Goal: Task Accomplishment & Management: Use online tool/utility

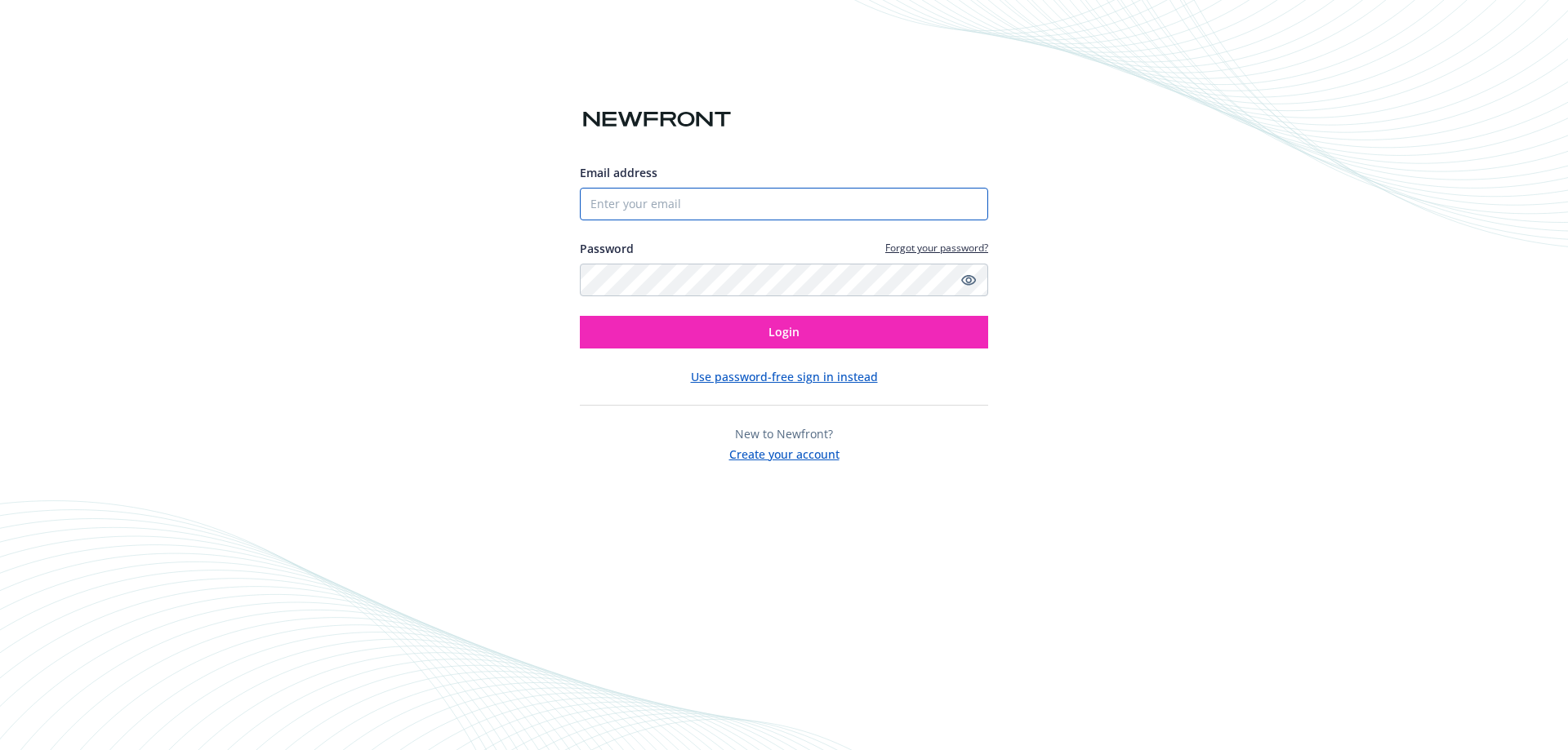
click at [713, 202] on input "Email address" at bounding box center [784, 204] width 408 height 33
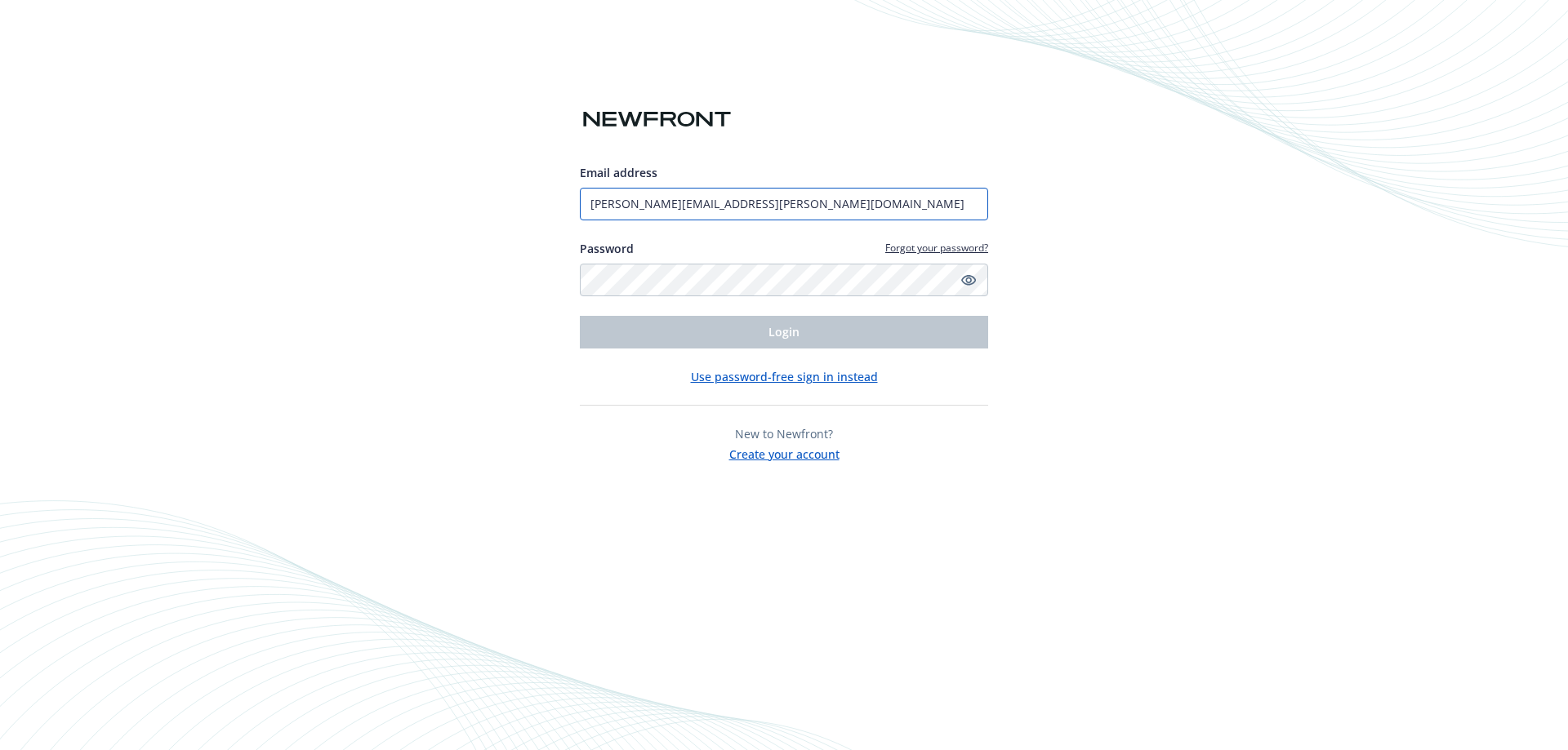
type input "[PERSON_NAME][EMAIL_ADDRESS][PERSON_NAME][DOMAIN_NAME]"
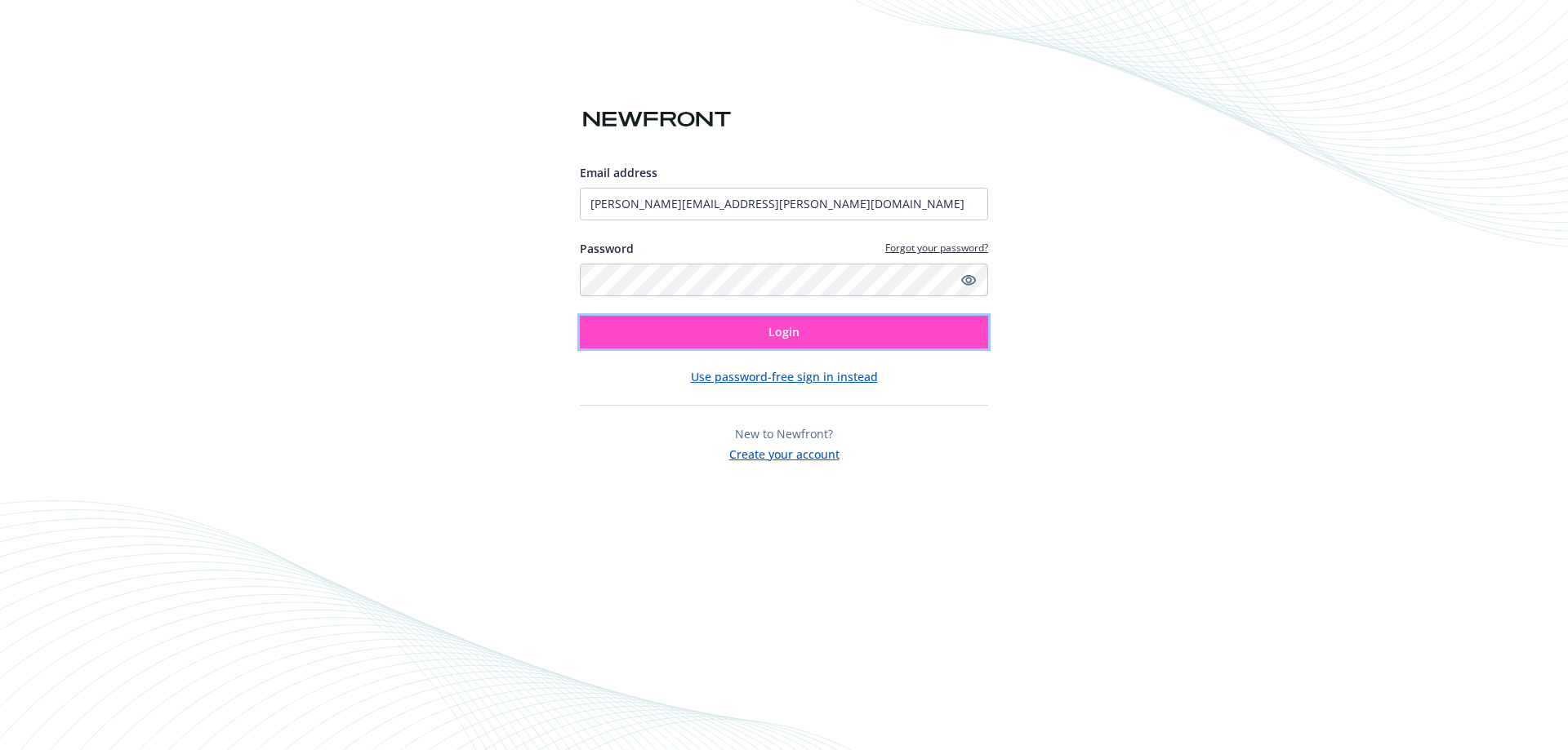
click at [771, 330] on span "Login" at bounding box center [784, 331] width 31 height 16
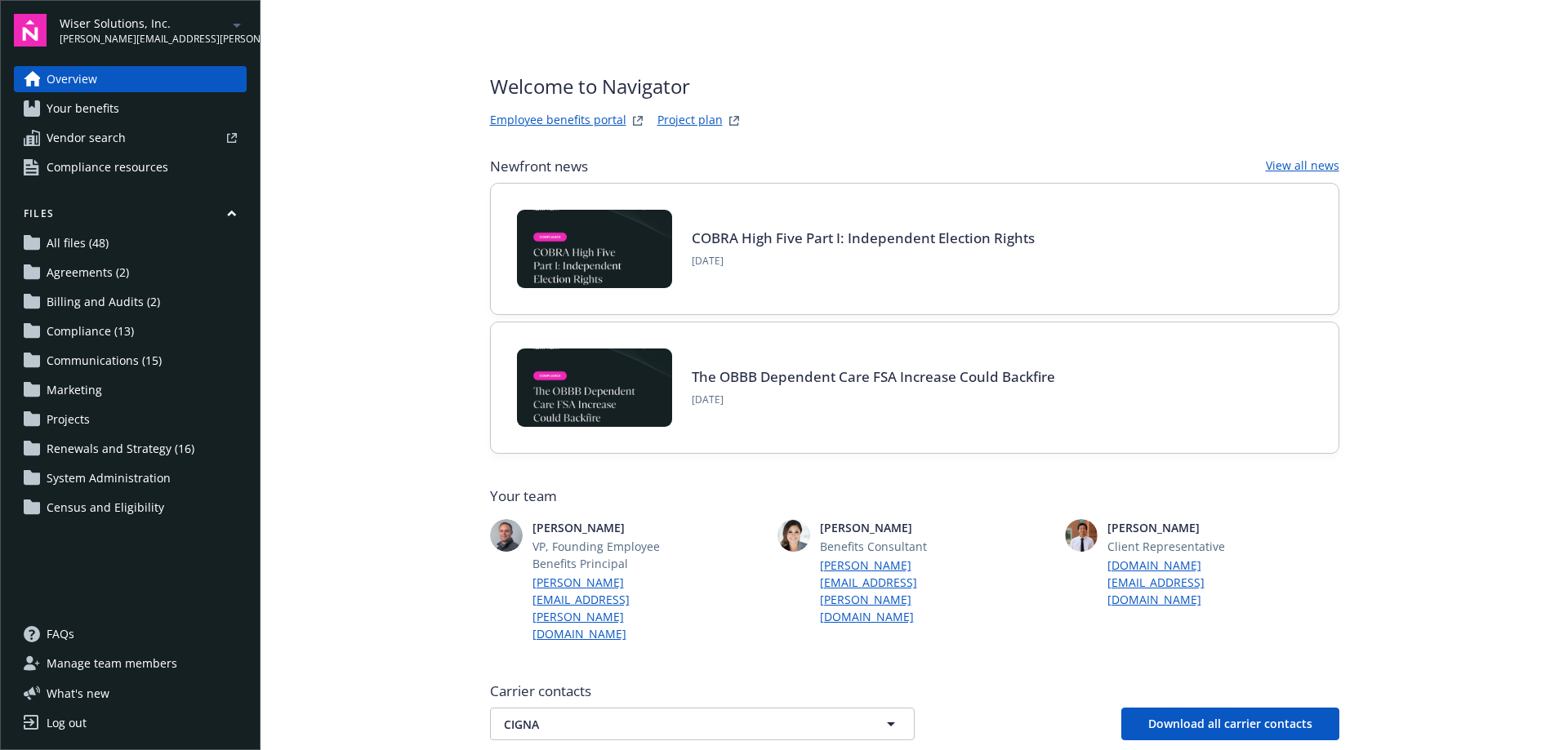
click at [137, 32] on span "[PERSON_NAME][EMAIL_ADDRESS][PERSON_NAME][DOMAIN_NAME]" at bounding box center [143, 40] width 168 height 15
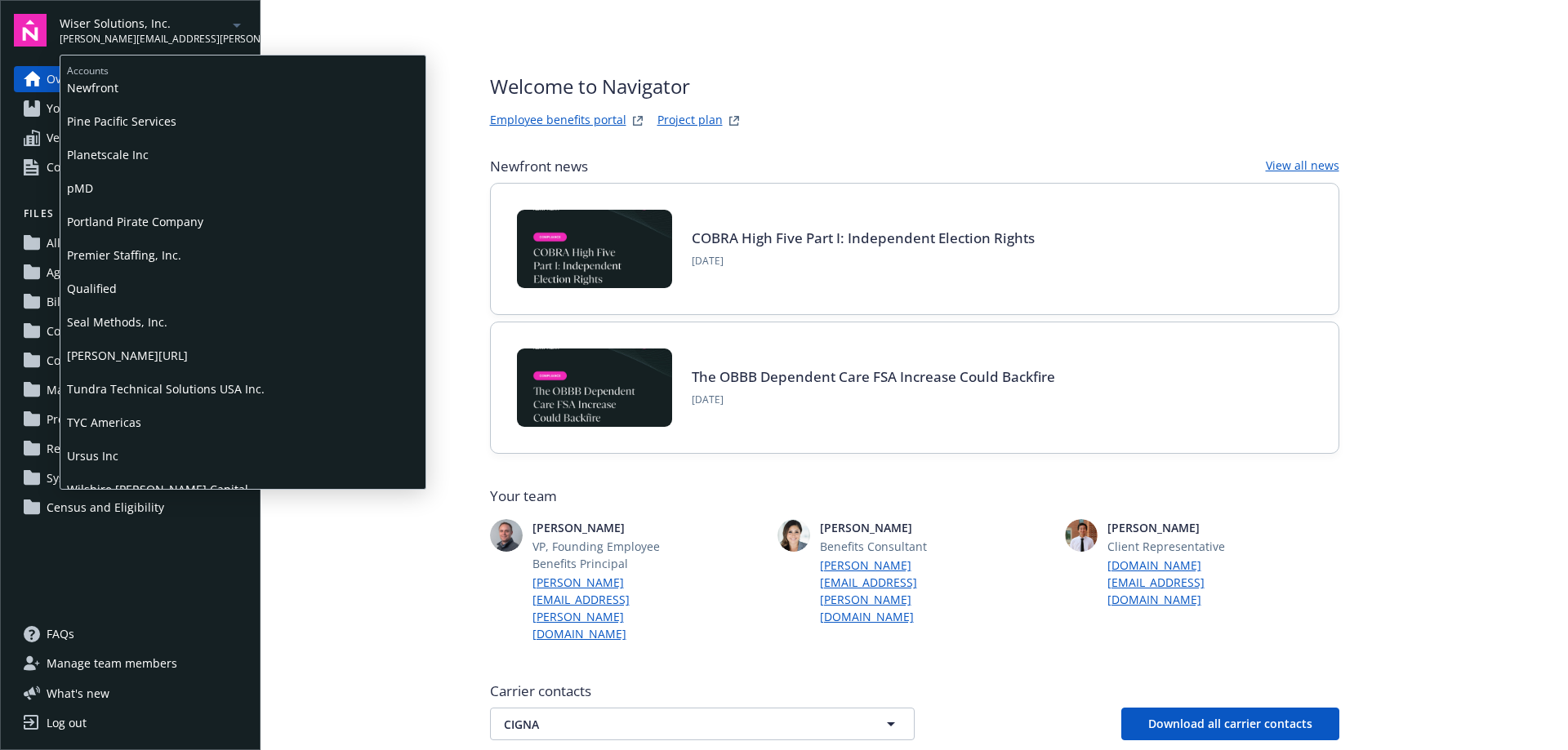
scroll to position [816, 0]
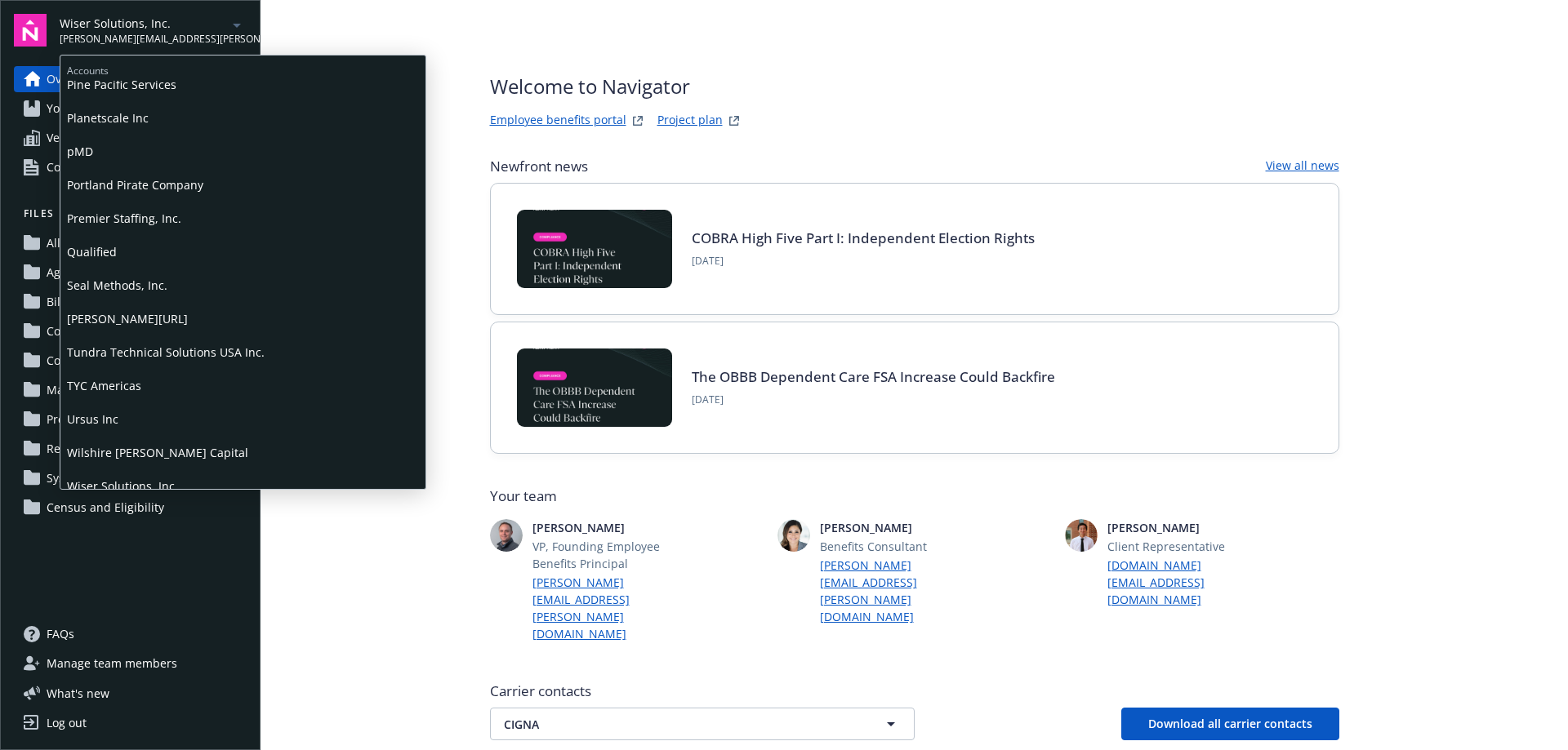
click at [117, 350] on span "Tundra Technical Solutions USA Inc." at bounding box center [243, 352] width 352 height 34
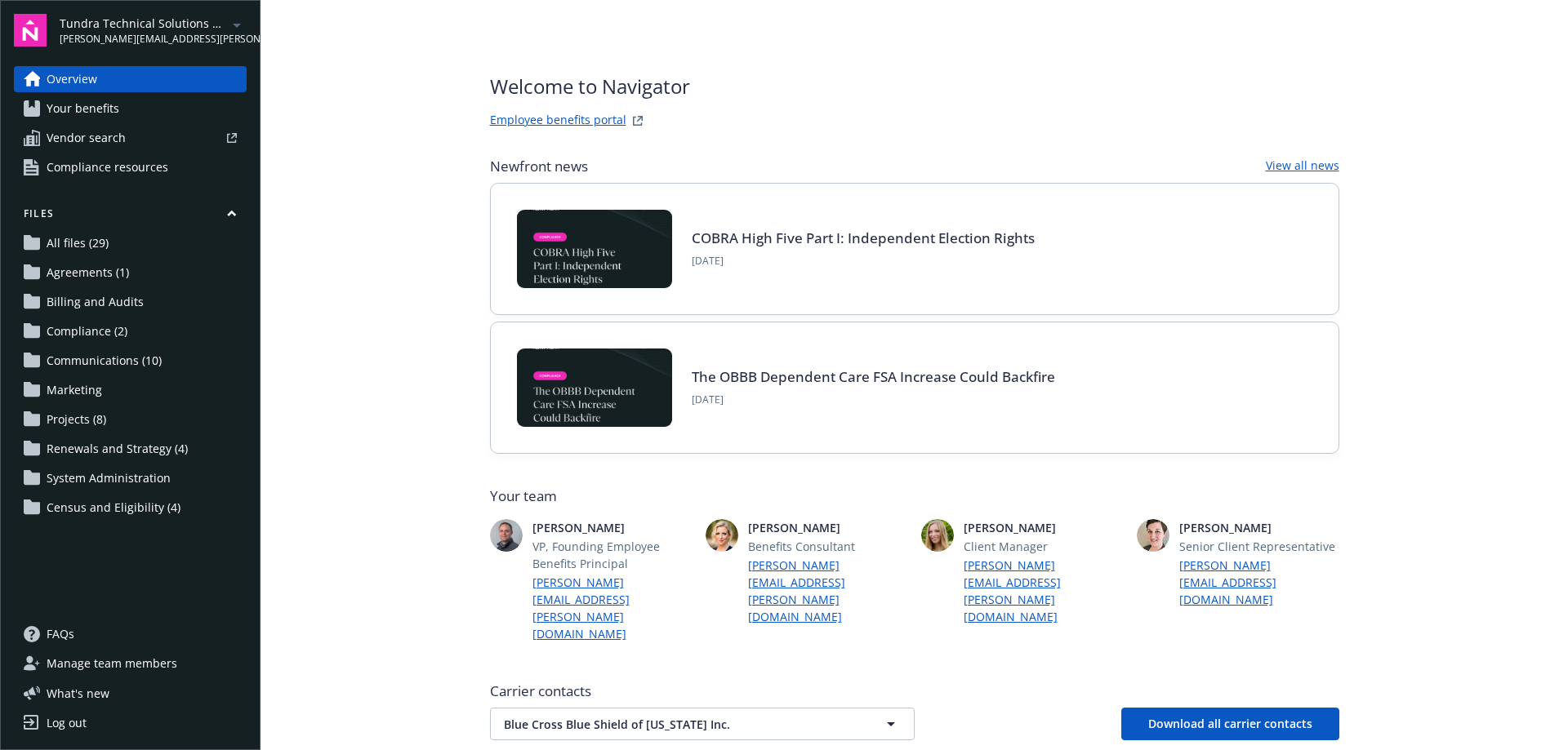
click at [137, 660] on span "Manage team members" at bounding box center [112, 664] width 131 height 26
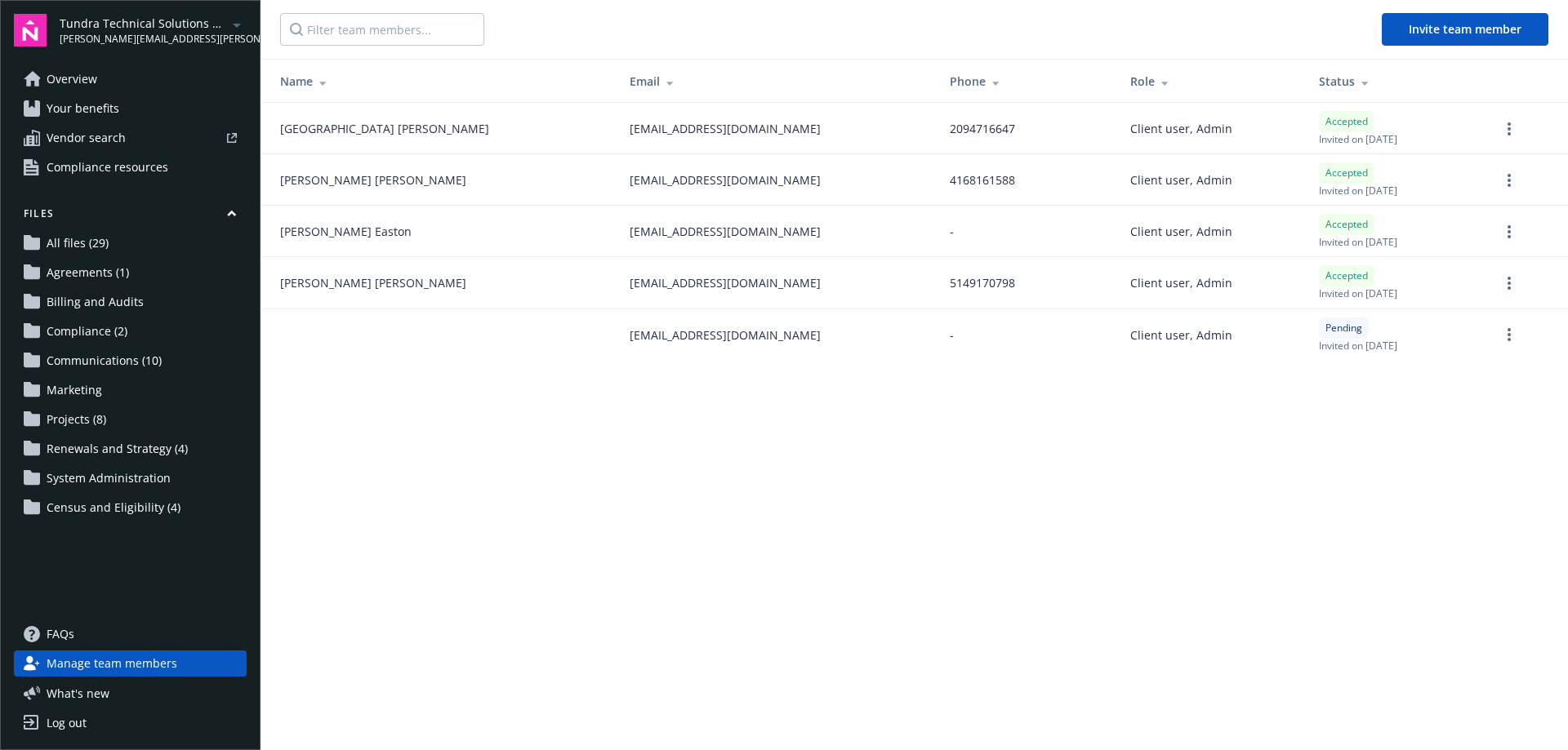
click at [80, 85] on span "Overview" at bounding box center [71, 79] width 50 height 26
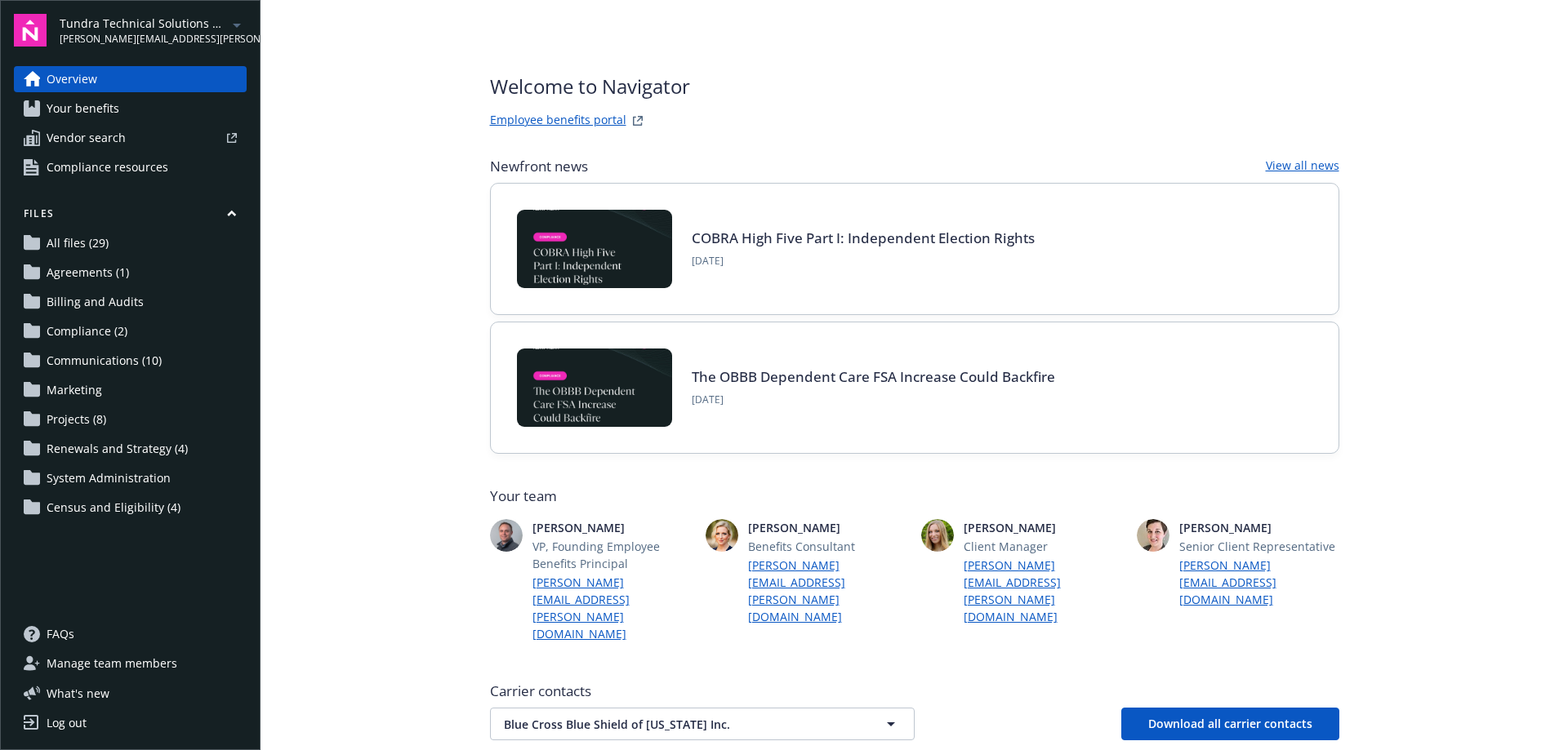
click at [140, 478] on span "System Administration" at bounding box center [108, 478] width 124 height 26
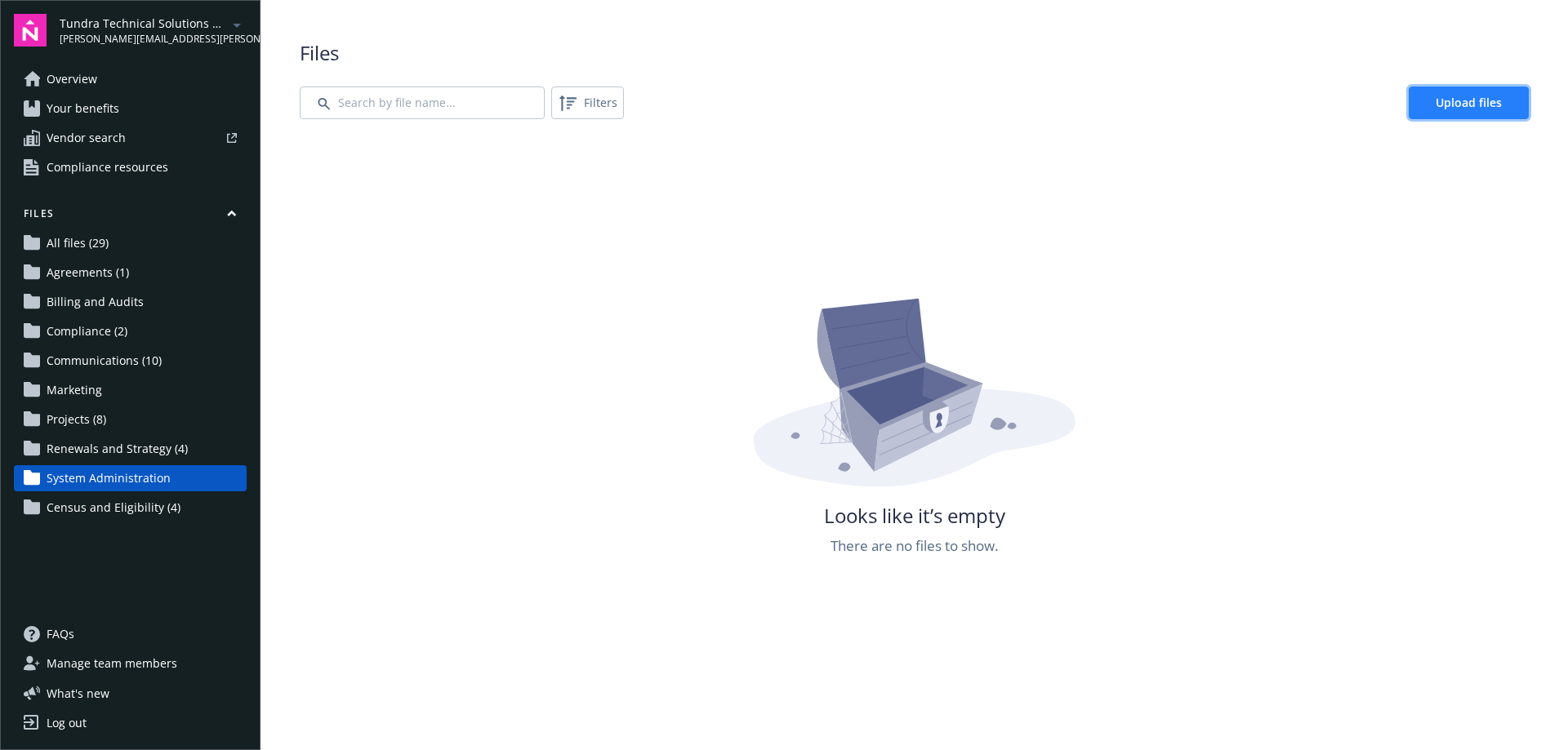
click at [1436, 107] on span "Upload files" at bounding box center [1469, 102] width 66 height 16
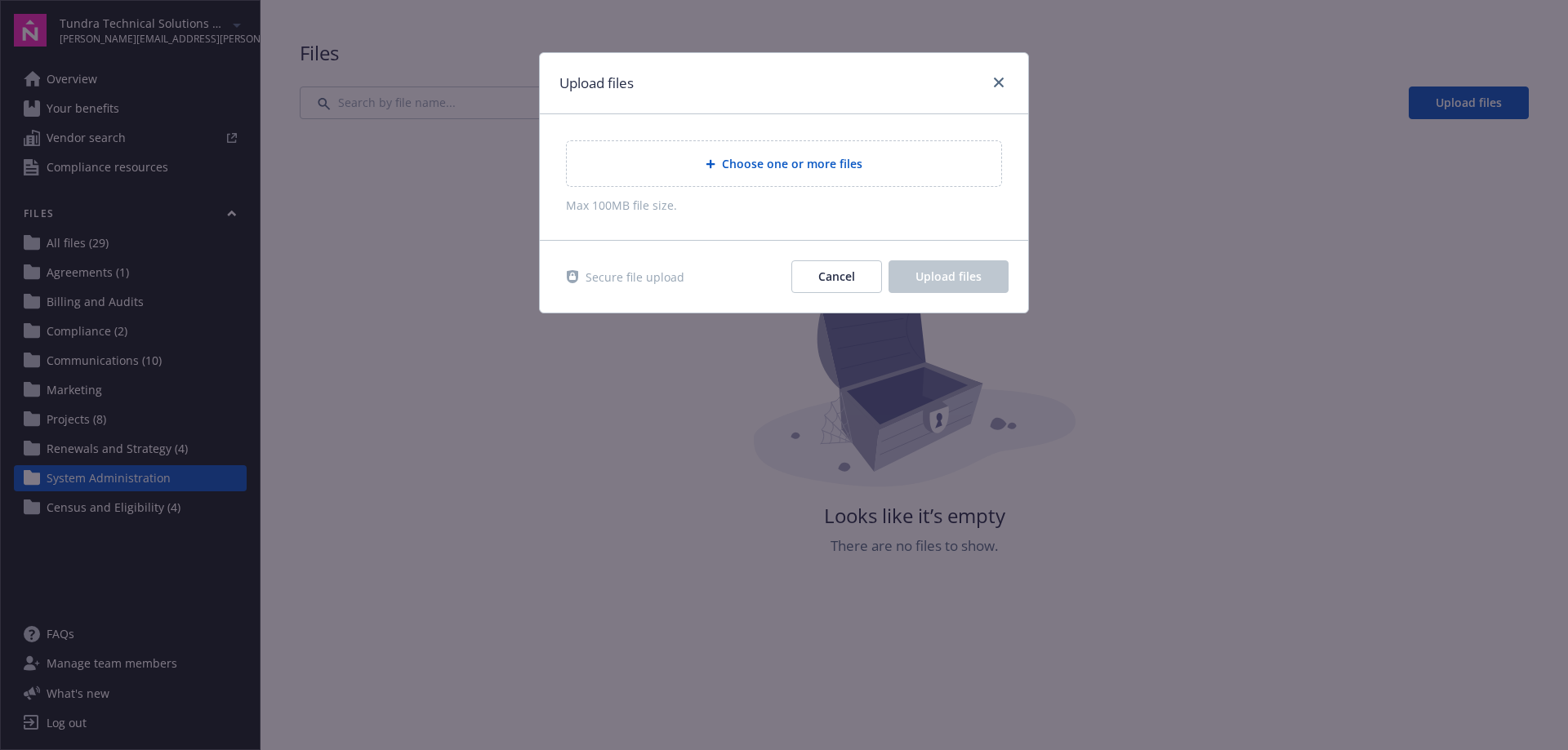
click at [773, 168] on span "Choose one or more files" at bounding box center [792, 164] width 140 height 17
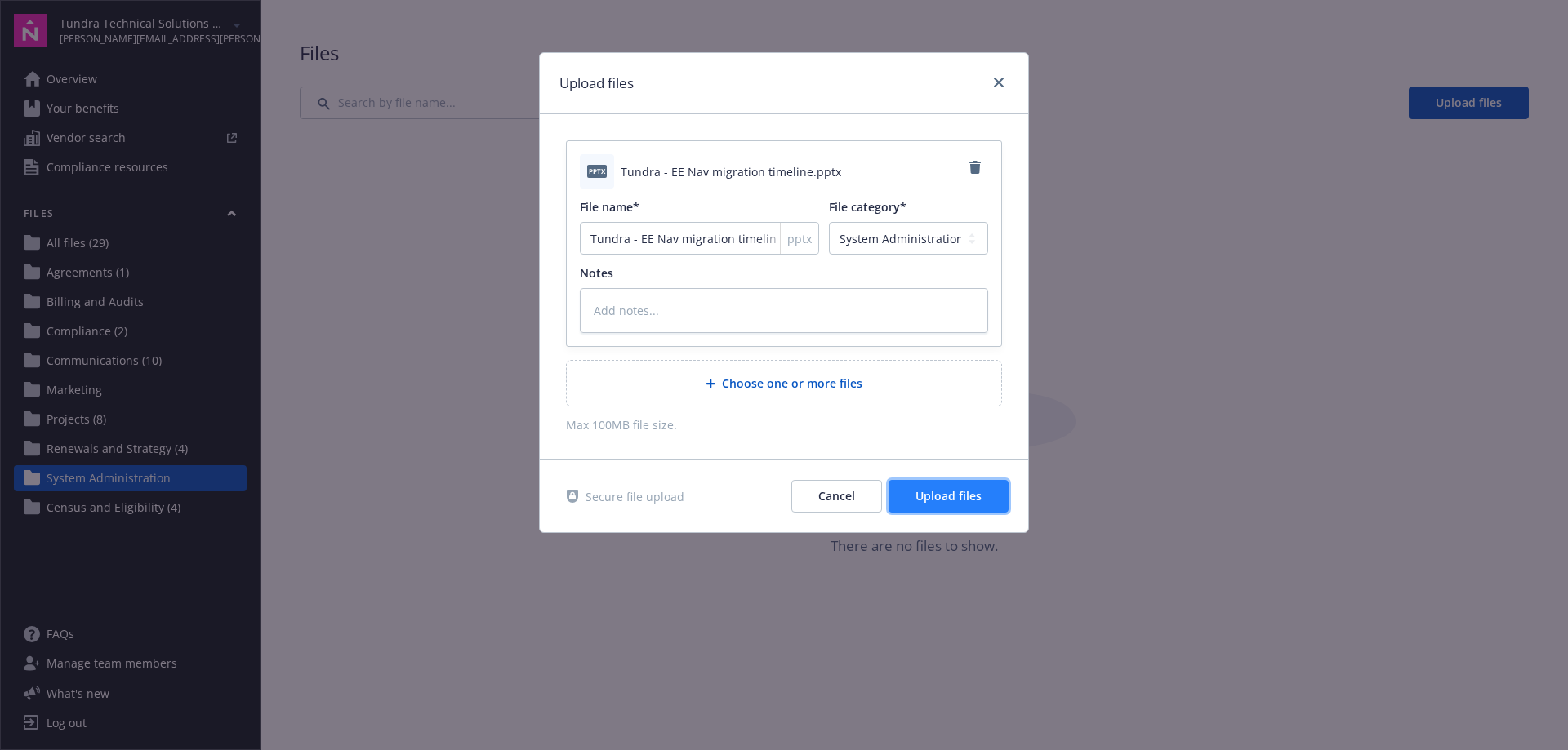
click at [948, 492] on span "Upload files" at bounding box center [948, 496] width 66 height 16
type textarea "x"
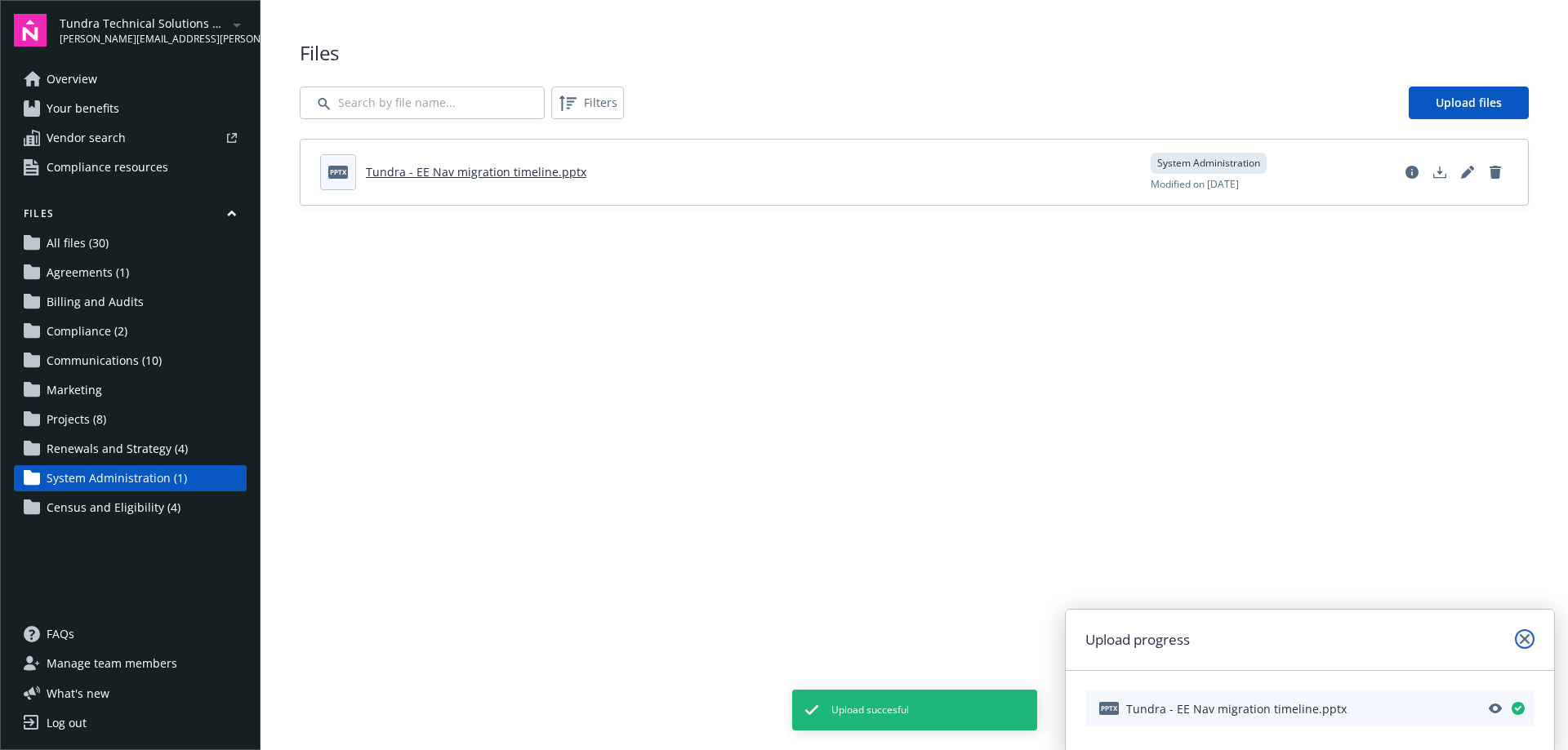
click at [1525, 642] on icon "close" at bounding box center [1524, 639] width 10 height 10
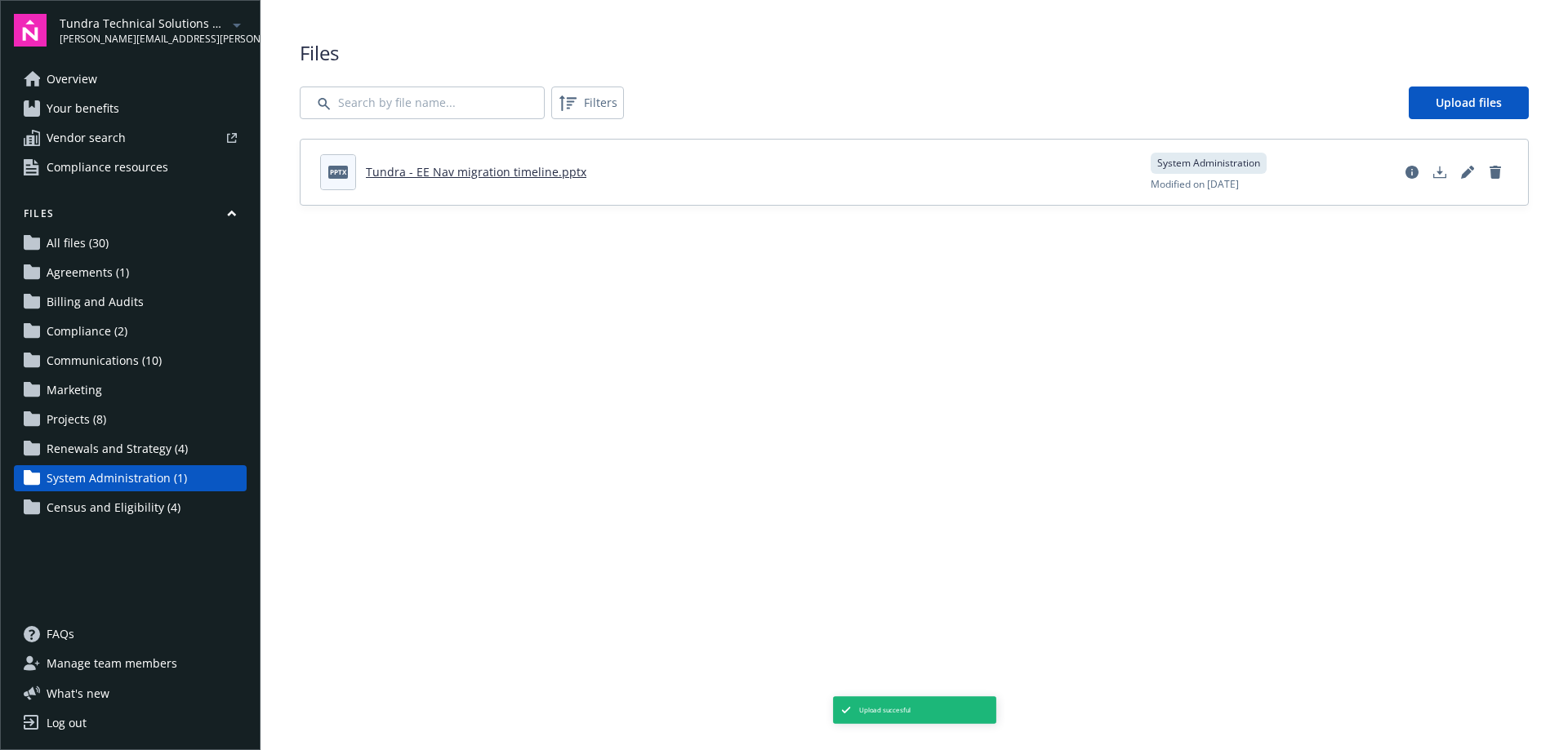
click at [117, 660] on span "Manage team members" at bounding box center [112, 664] width 131 height 26
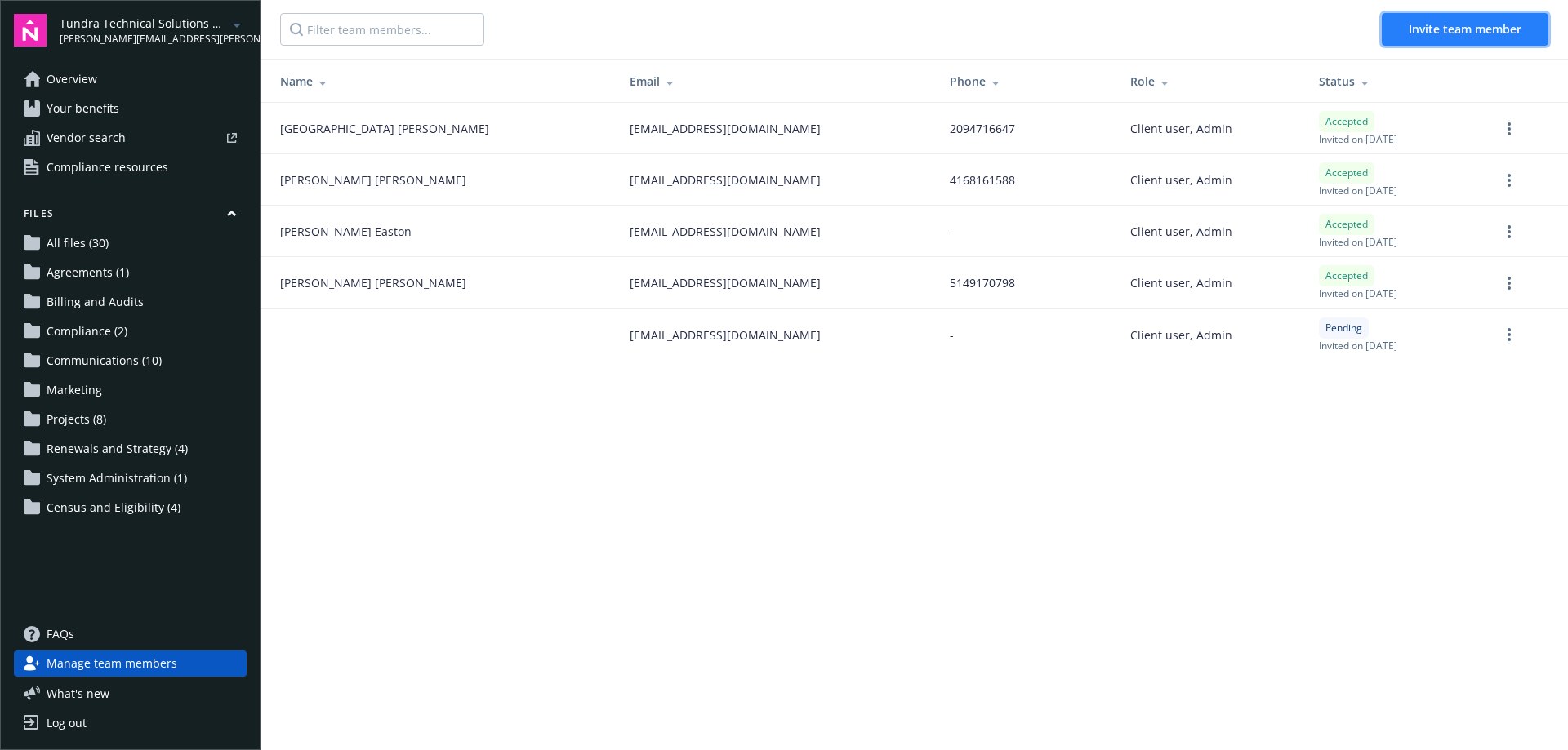
click at [1429, 44] on button "Invite team member" at bounding box center [1465, 30] width 167 height 33
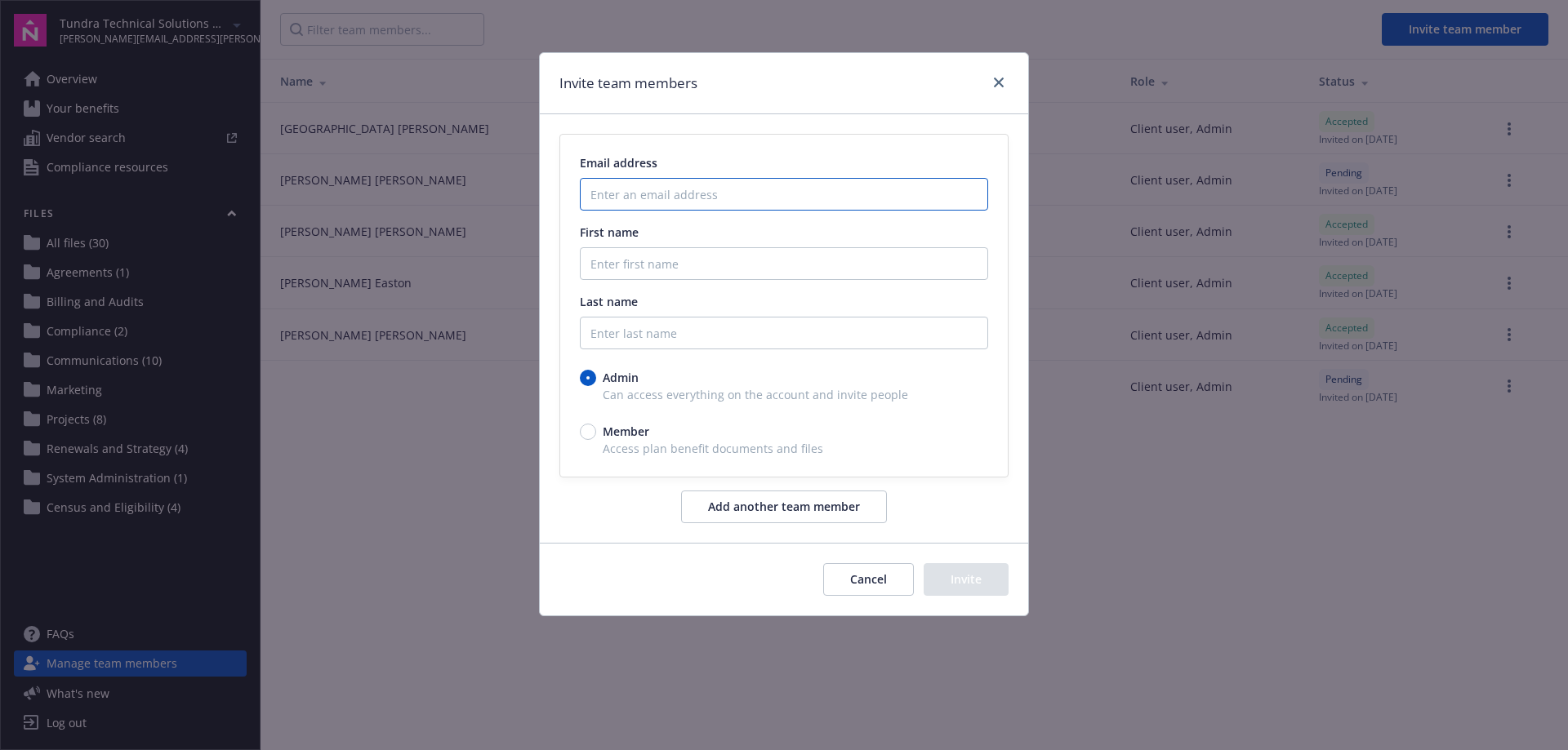
click at [632, 209] on input "Enter an email address" at bounding box center [784, 194] width 408 height 33
paste input "arambaran@tundratechnical.com"
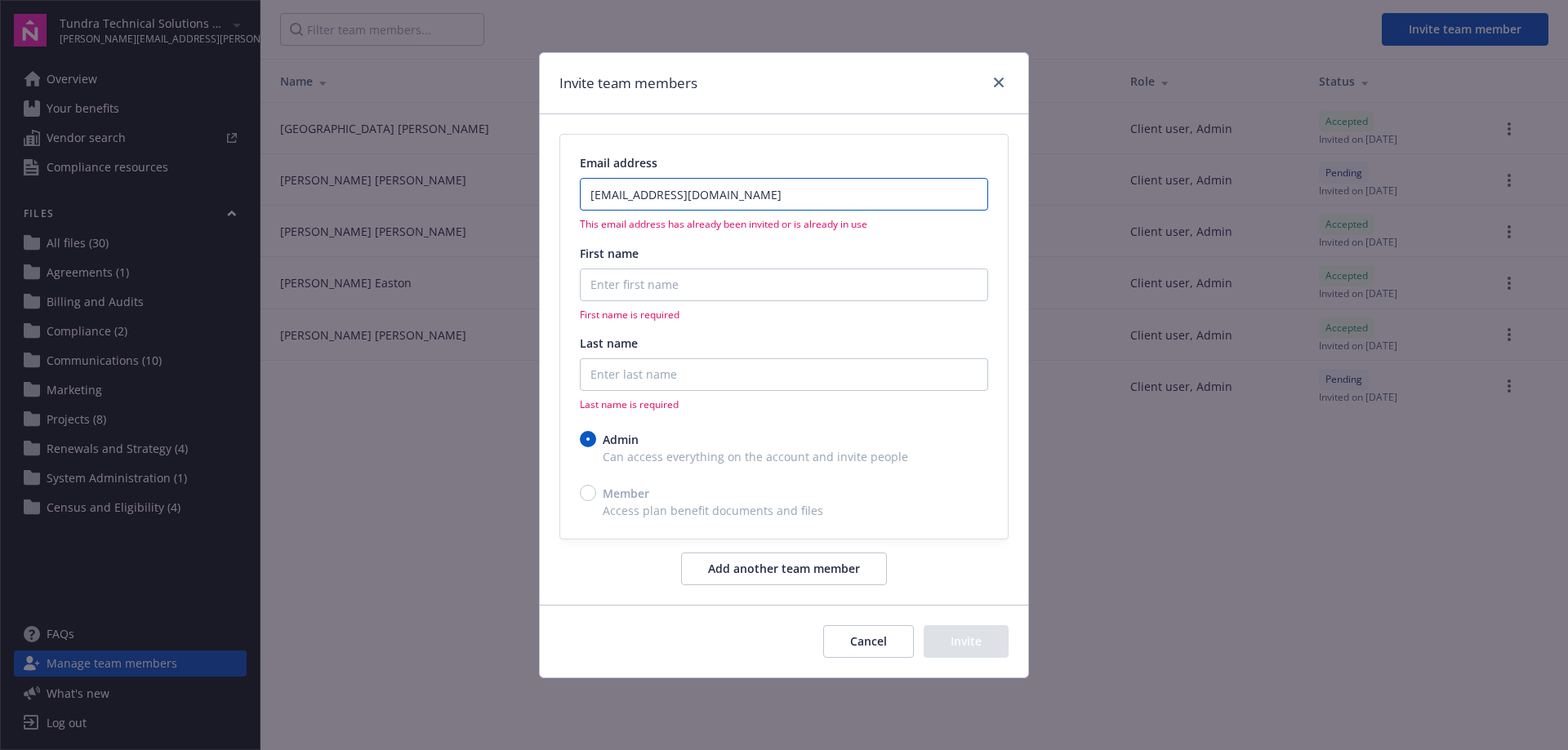
type input "arambaran@tundratechnical.com"
click at [639, 282] on input "First name" at bounding box center [784, 285] width 408 height 33
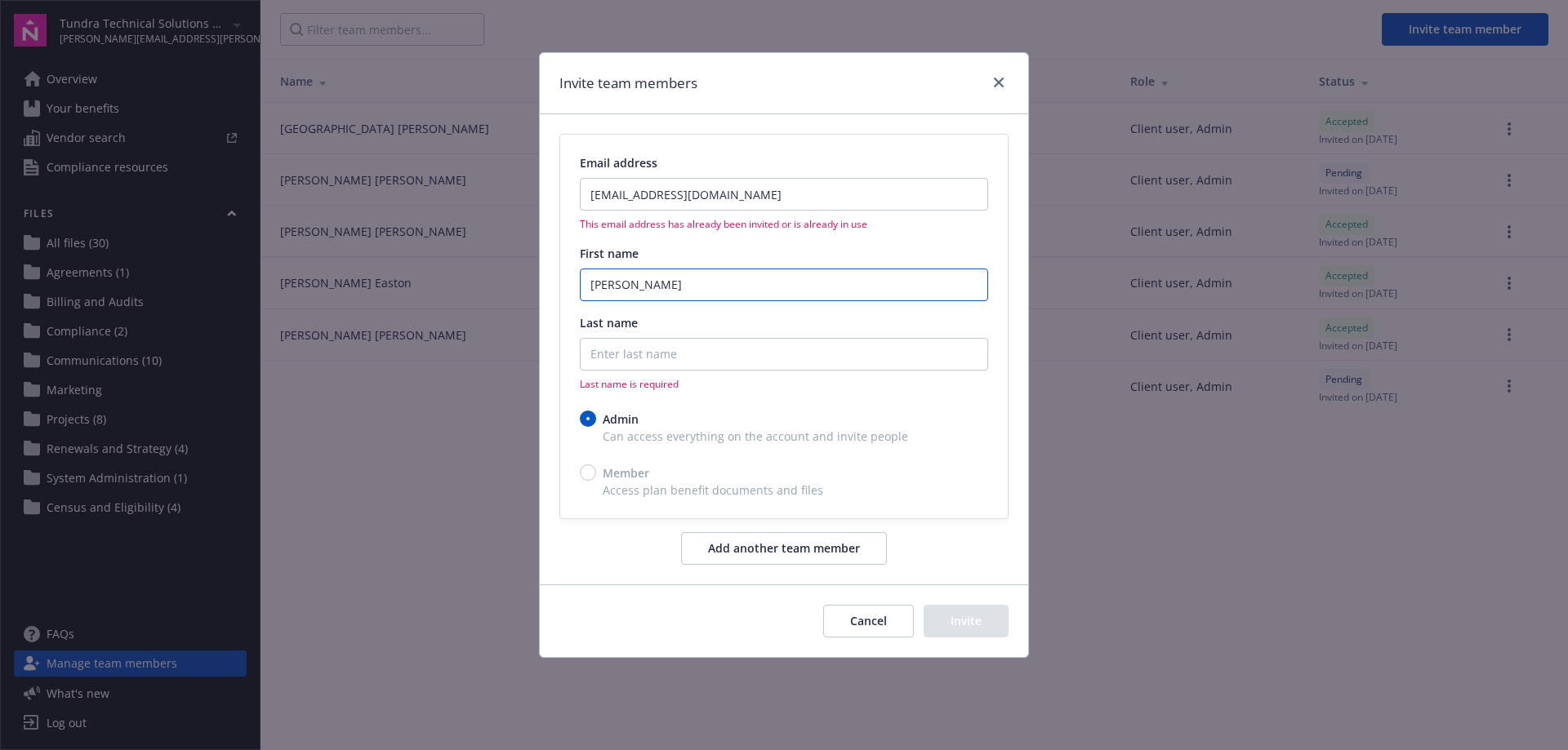
type input "Amanda"
click at [682, 370] on input "Last name" at bounding box center [784, 354] width 408 height 33
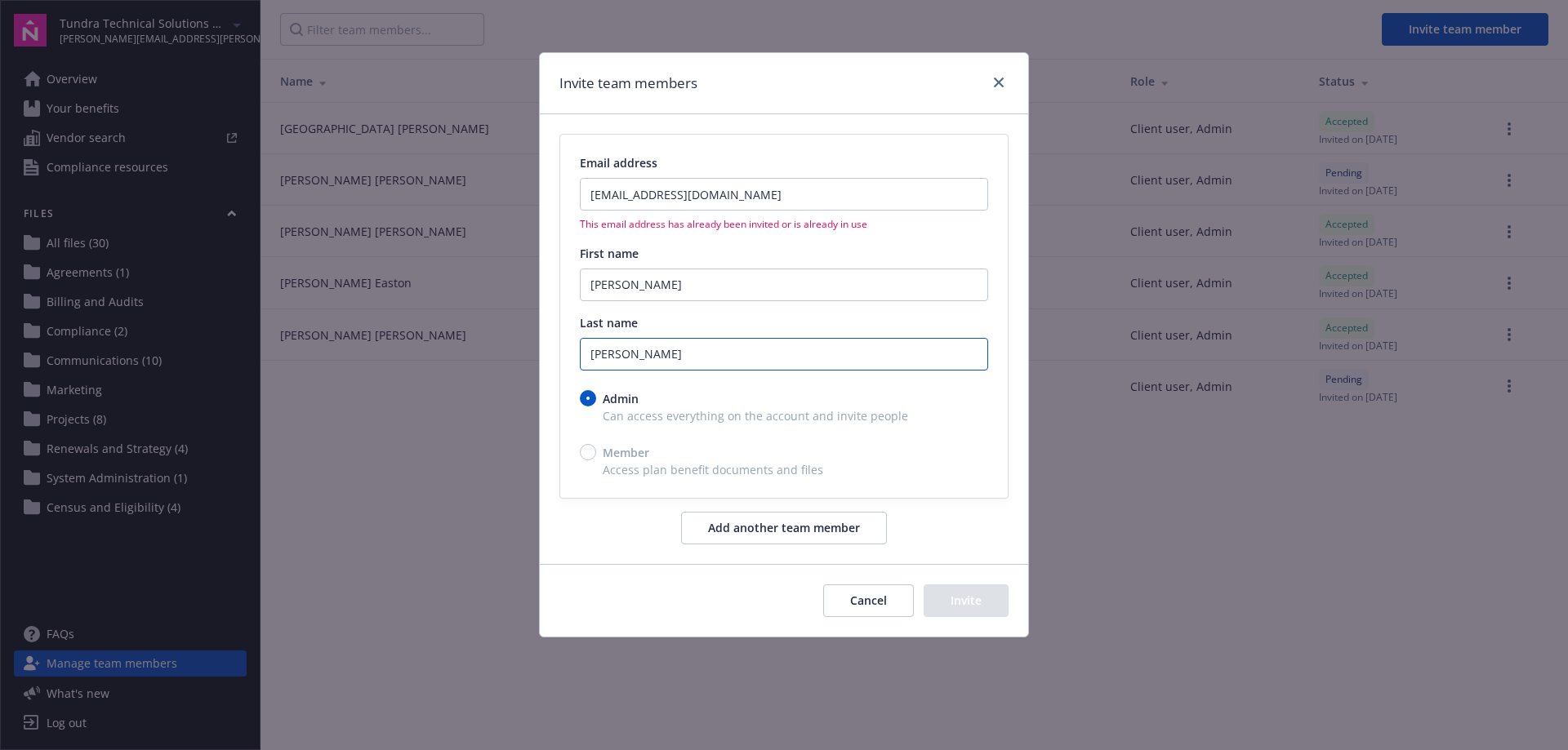
type input "Rambaran"
click at [1005, 84] on link "close" at bounding box center [999, 83] width 20 height 20
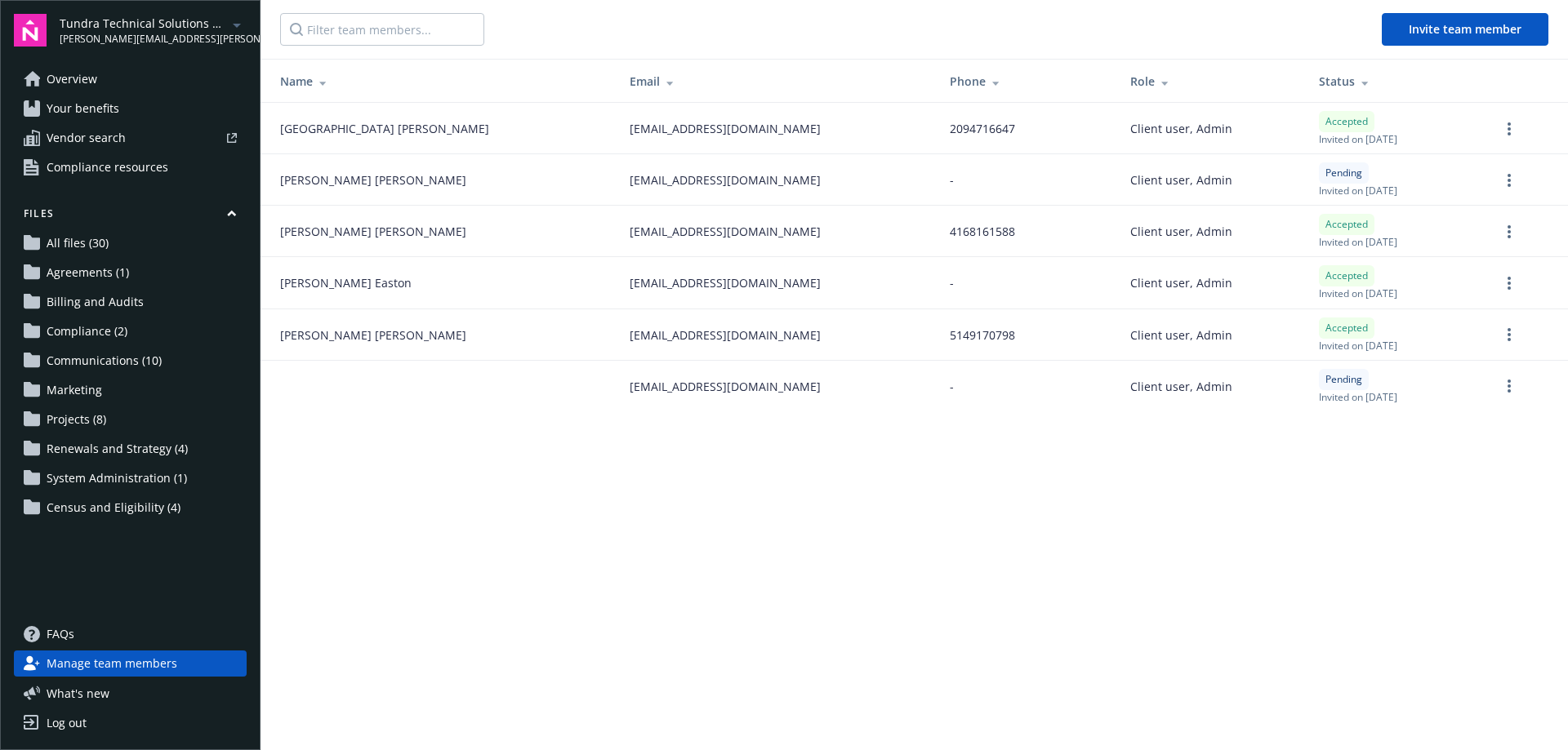
click at [144, 484] on span "System Administration (1)" at bounding box center [116, 478] width 140 height 26
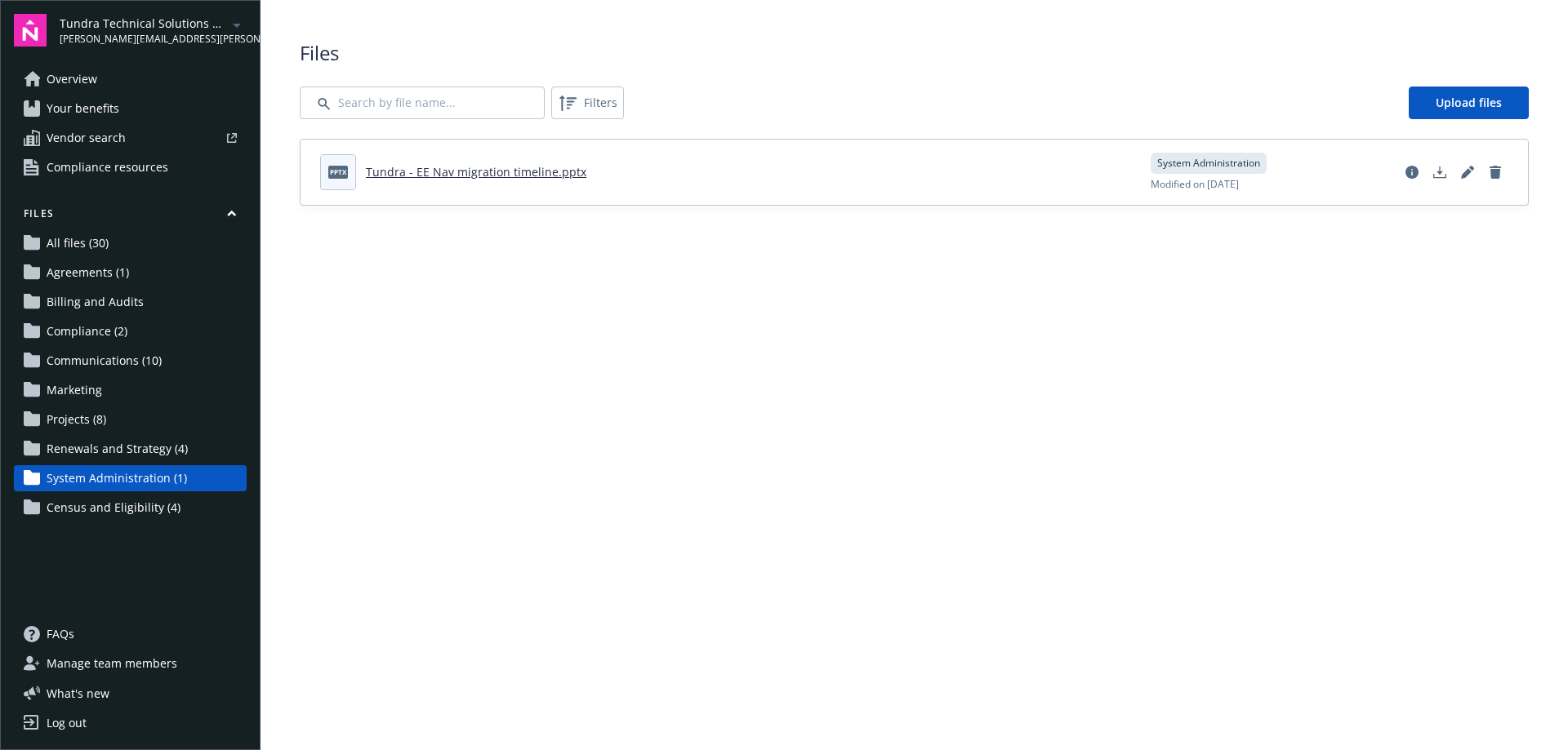
click at [107, 278] on span "Agreements (1)" at bounding box center [88, 273] width 83 height 26
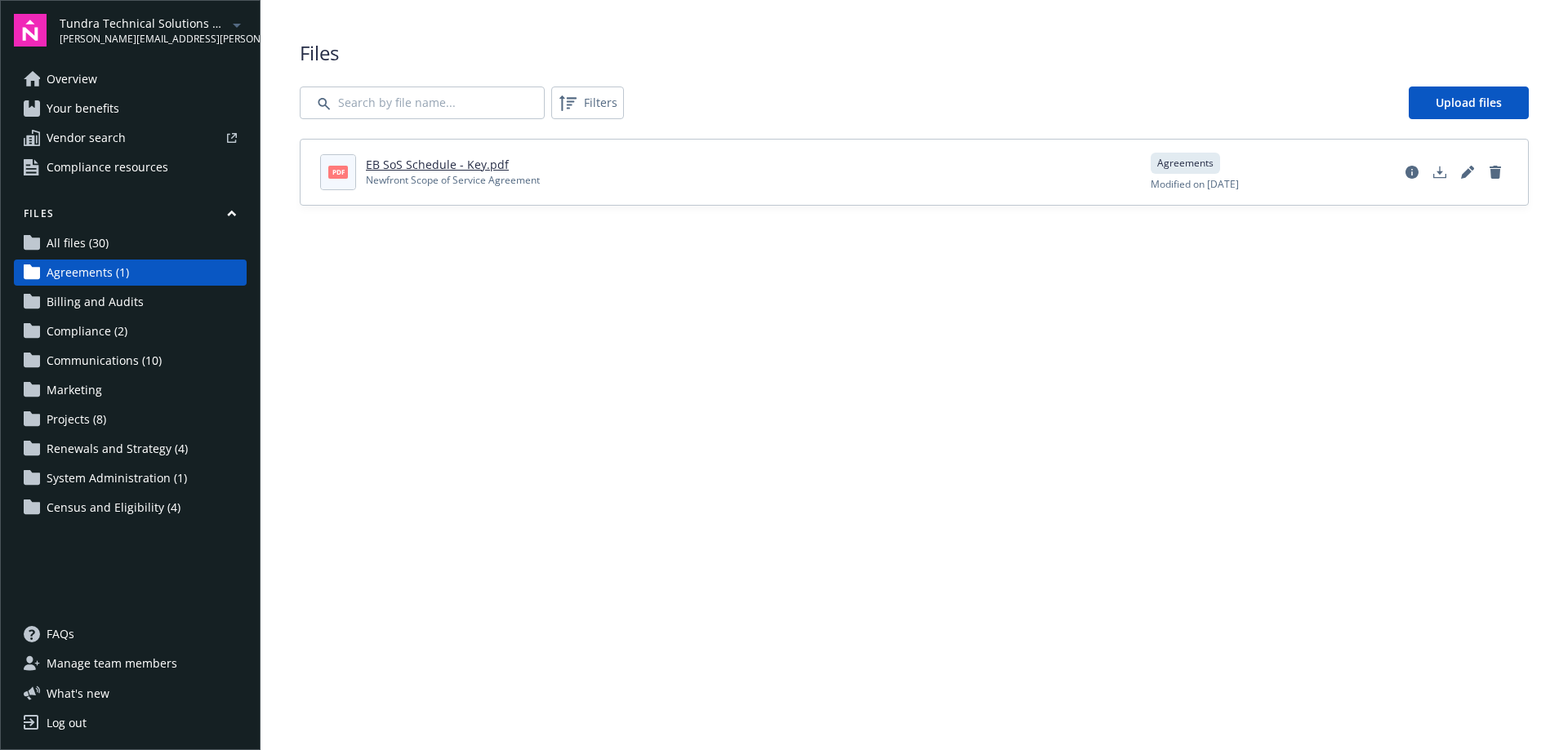
click at [91, 326] on span "Compliance (2)" at bounding box center [87, 331] width 81 height 26
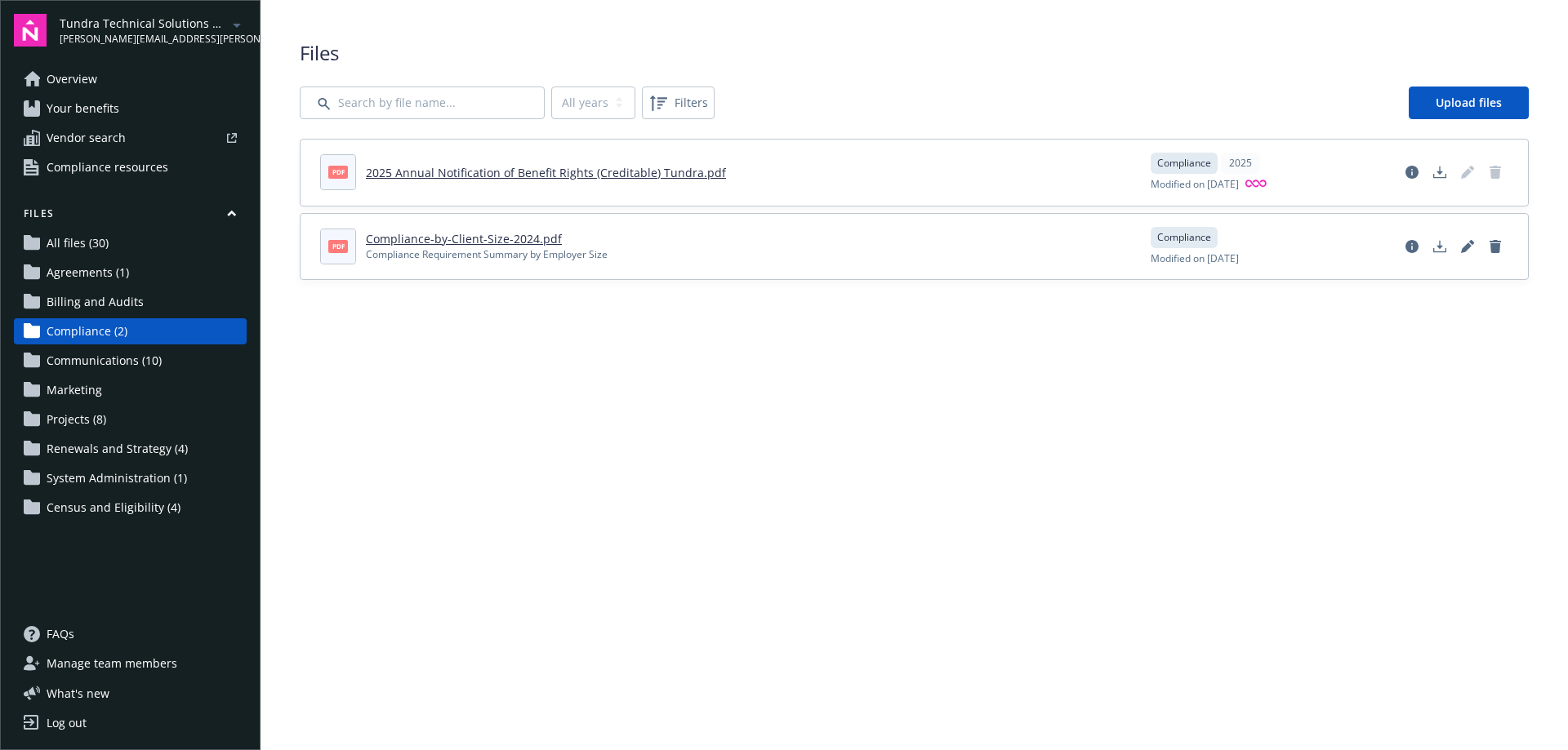
click at [88, 107] on span "Your benefits" at bounding box center [83, 109] width 73 height 26
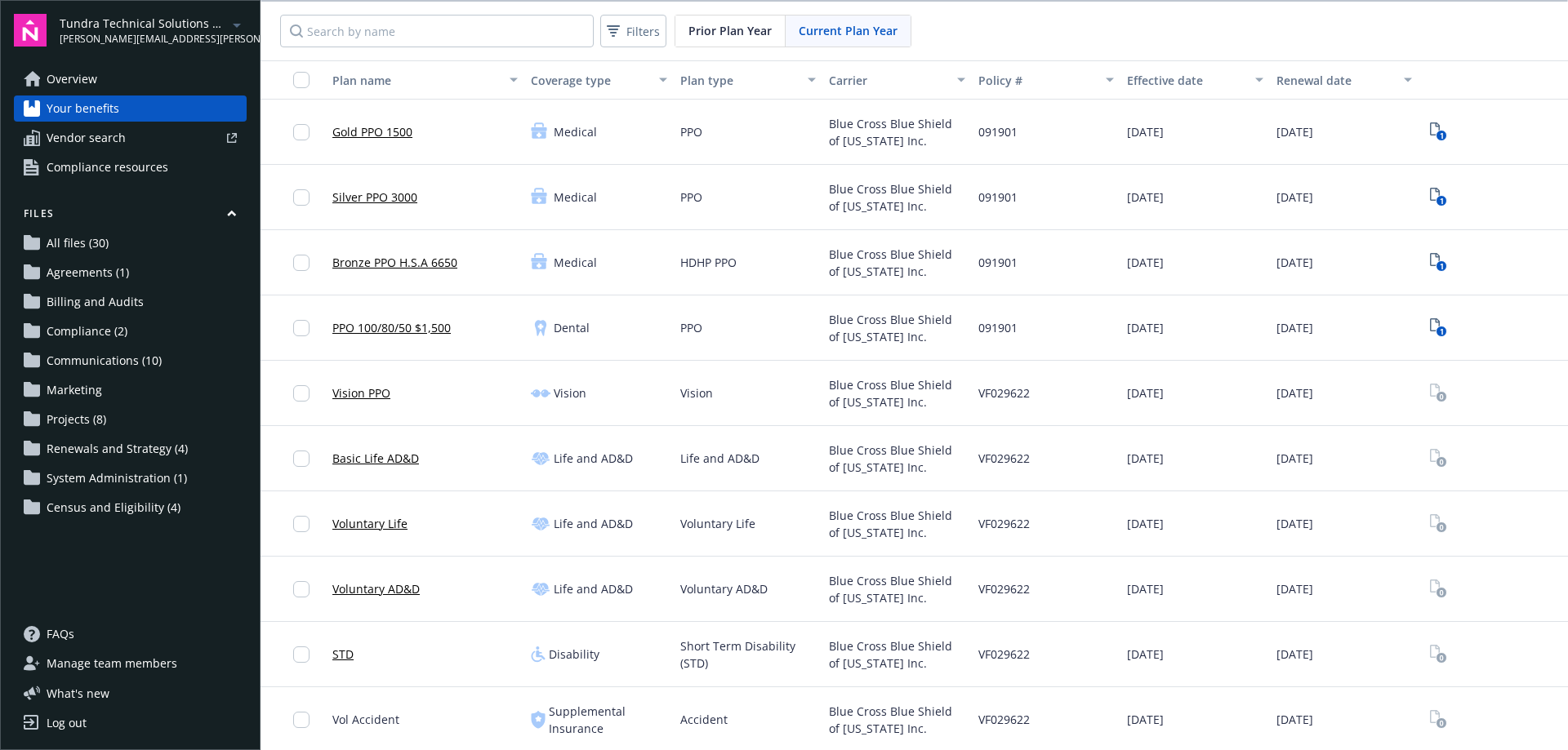
click at [78, 381] on span "Marketing" at bounding box center [74, 391] width 55 height 26
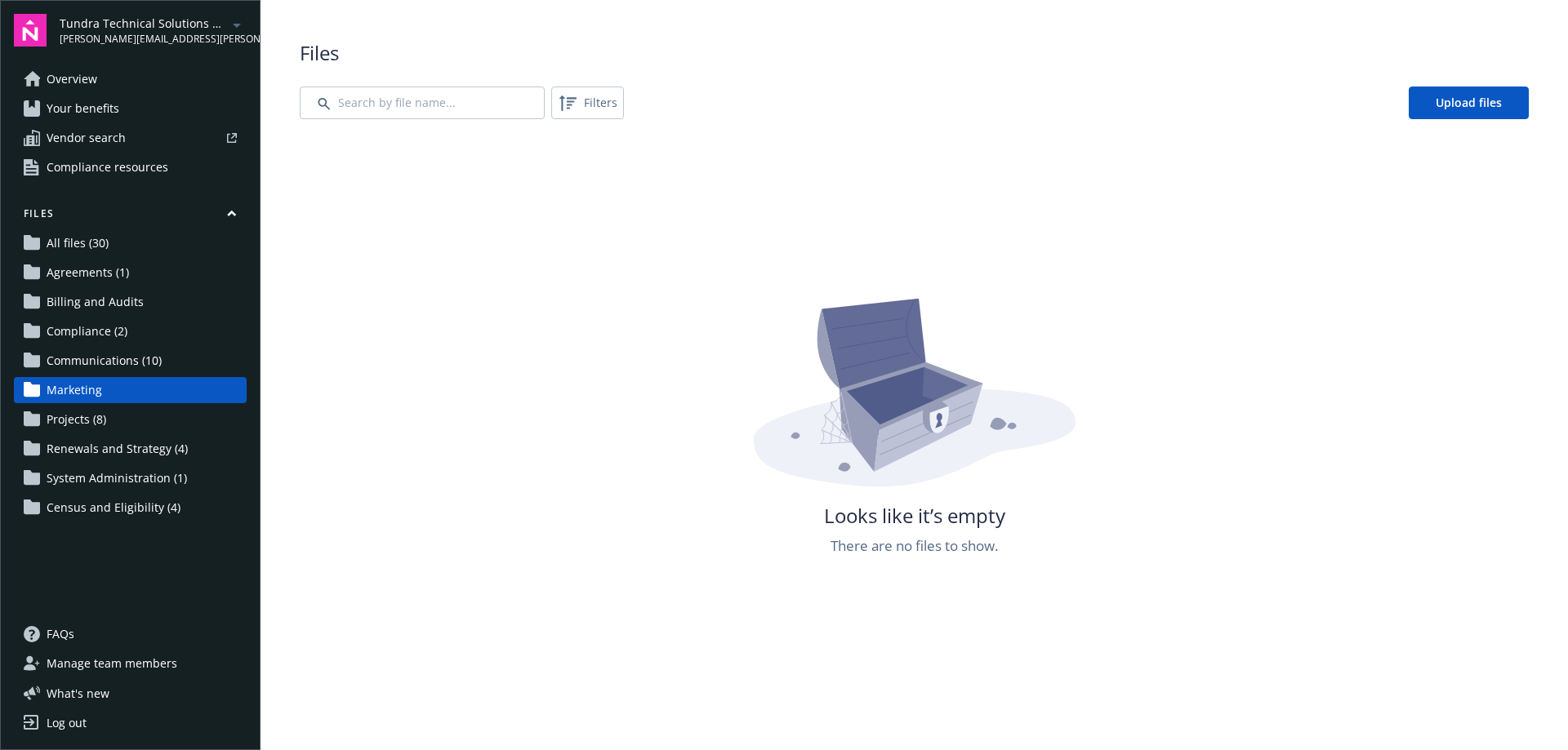
click at [88, 356] on span "Communications (10)" at bounding box center [103, 361] width 115 height 26
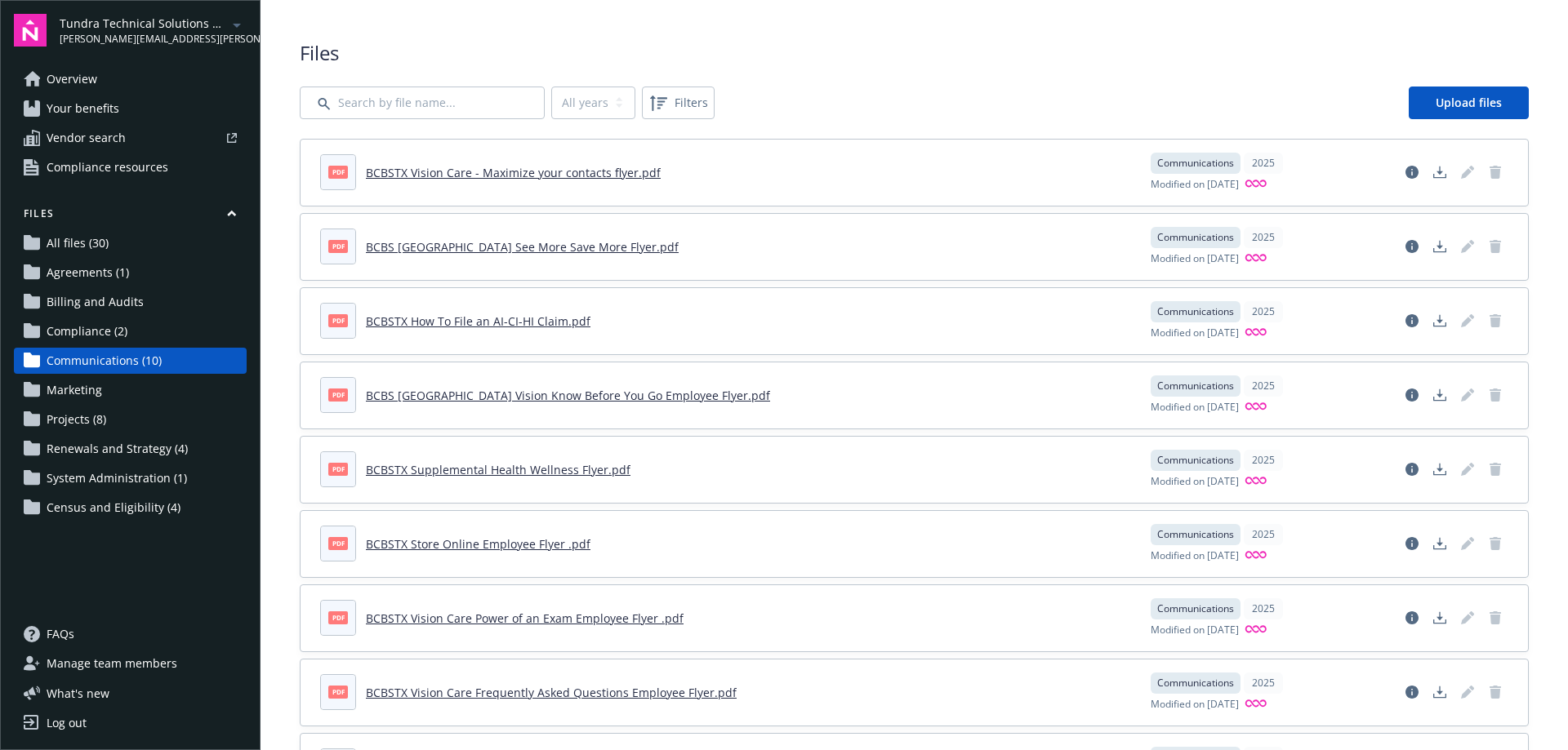
click at [97, 450] on span "Renewals and Strategy (4)" at bounding box center [116, 449] width 141 height 26
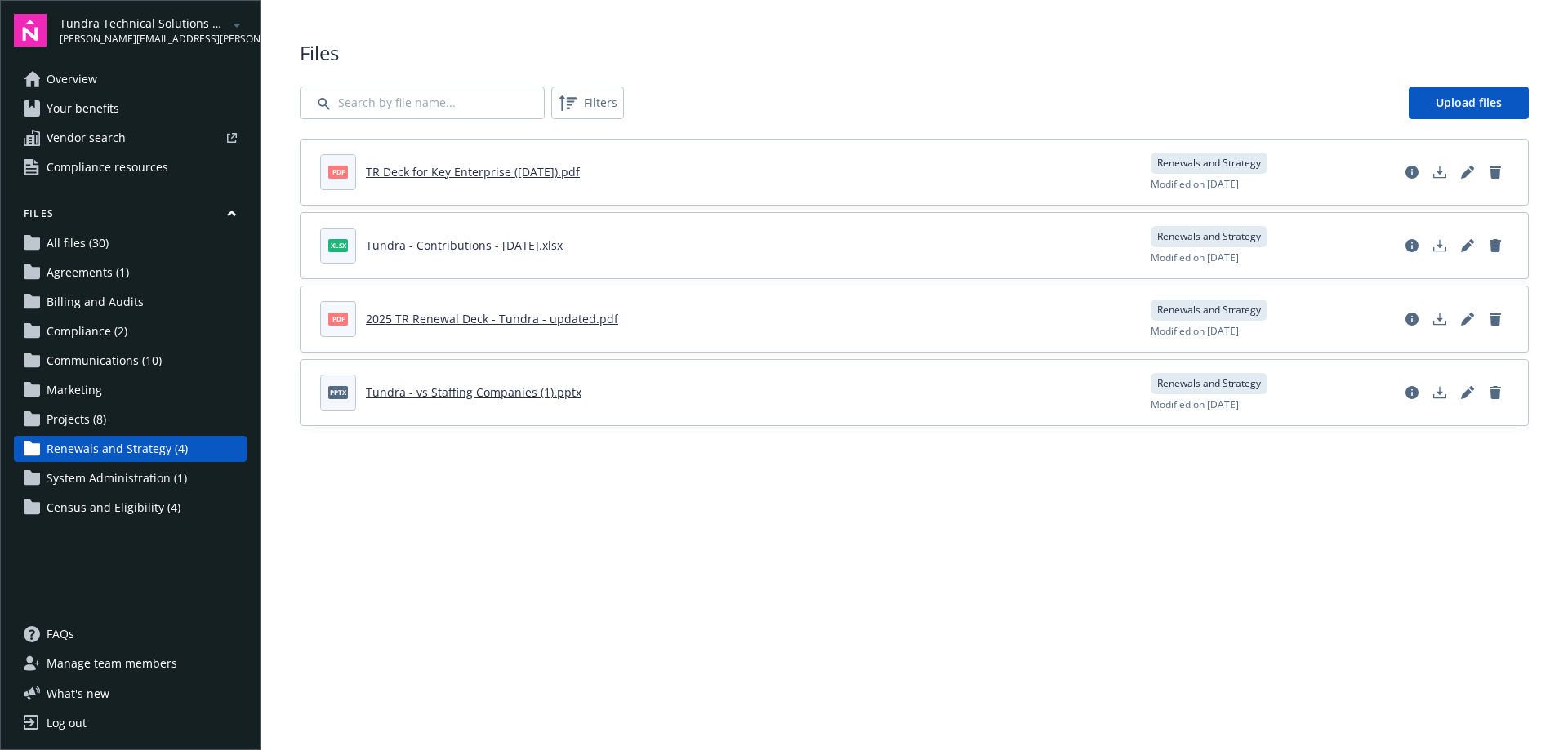
click at [486, 168] on link "TR Deck for Key Enterprise (March 2025).pdf" at bounding box center [473, 172] width 214 height 16
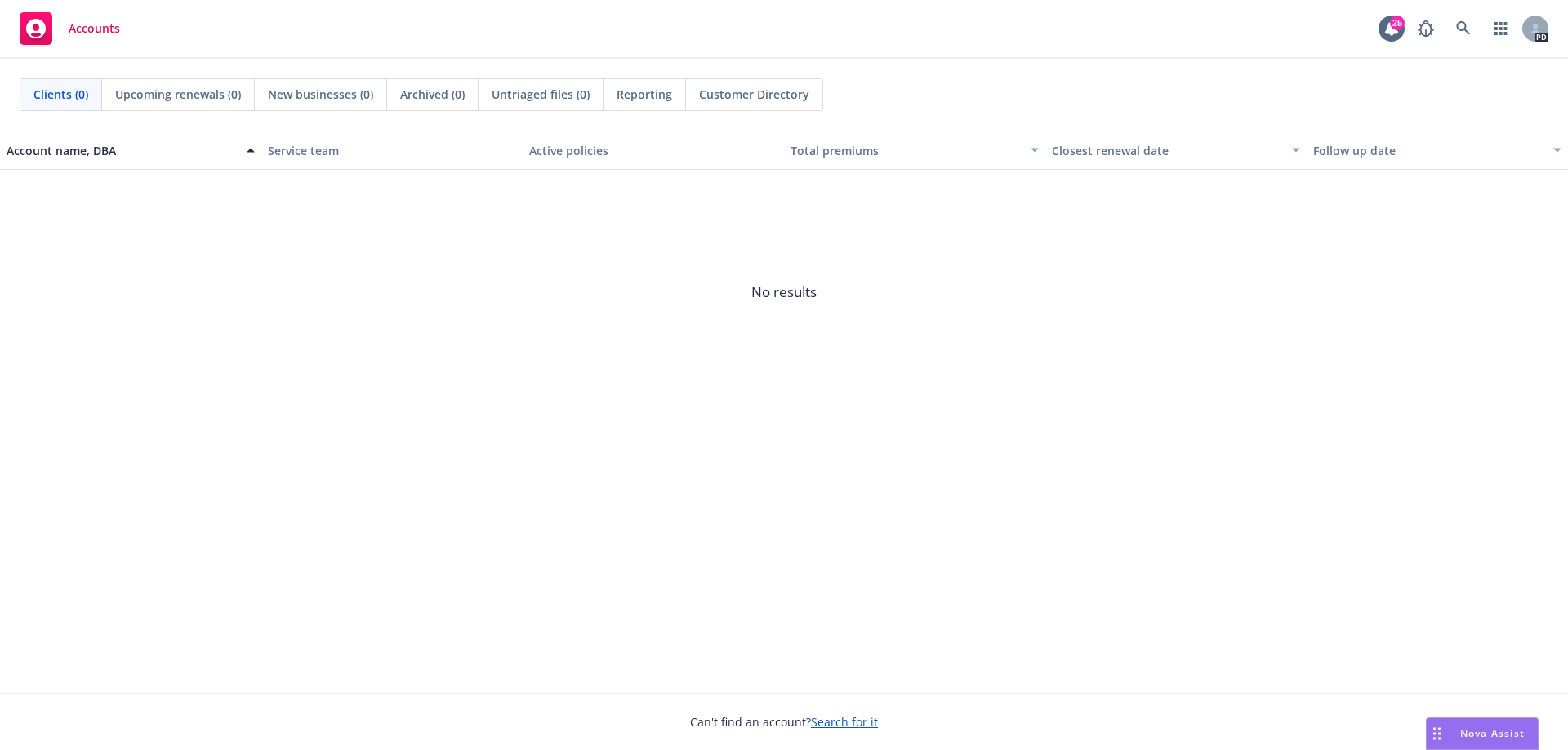
click at [1500, 740] on span "Nova Assist" at bounding box center [1492, 733] width 64 height 14
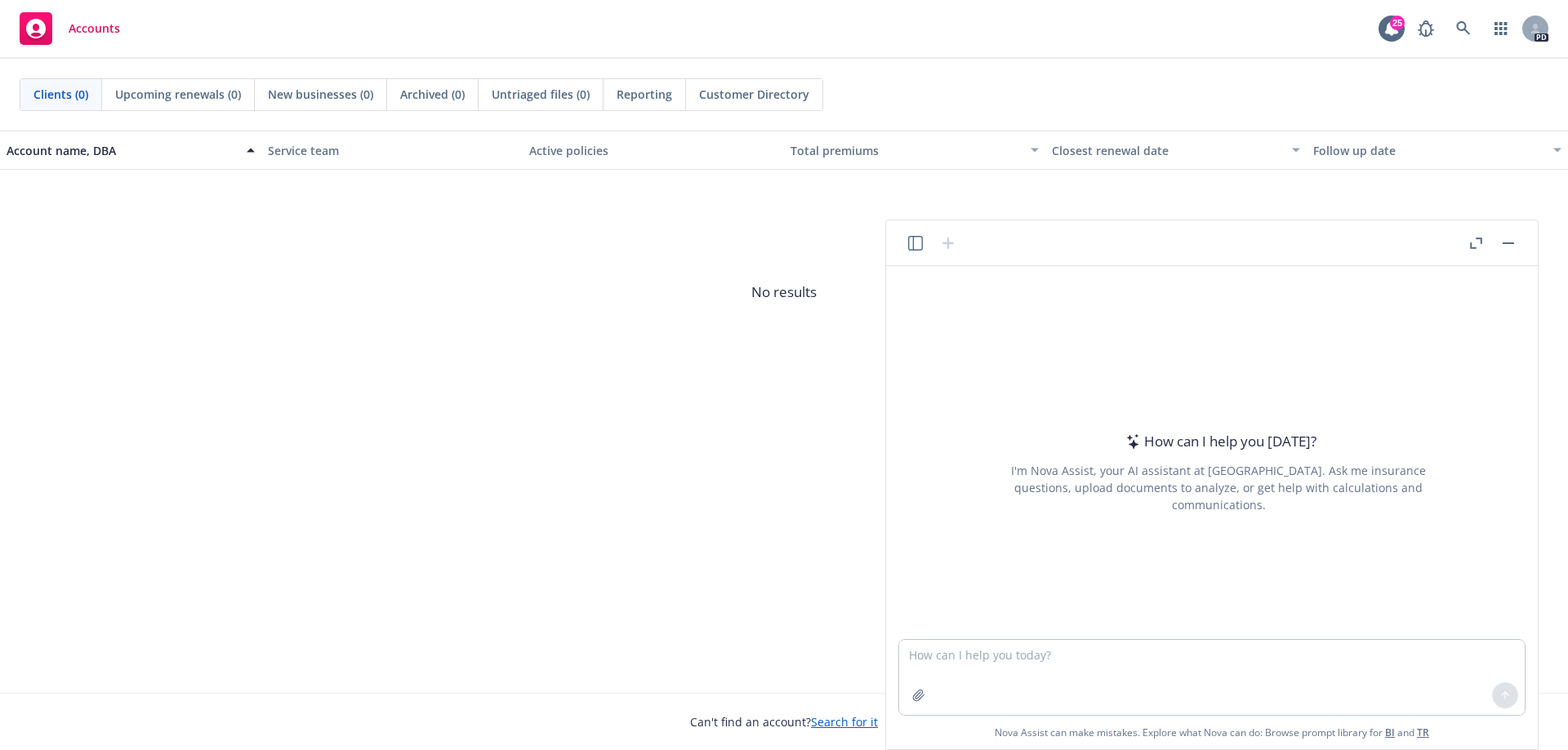
click at [1452, 734] on div "How can I help you today? I'm Nova Assist, your AI assistant at Newfront. Ask m…" at bounding box center [1211, 507] width 652 height 483
click at [560, 405] on span "No results" at bounding box center [784, 292] width 1568 height 245
click at [1453, 26] on link at bounding box center [1463, 29] width 33 height 33
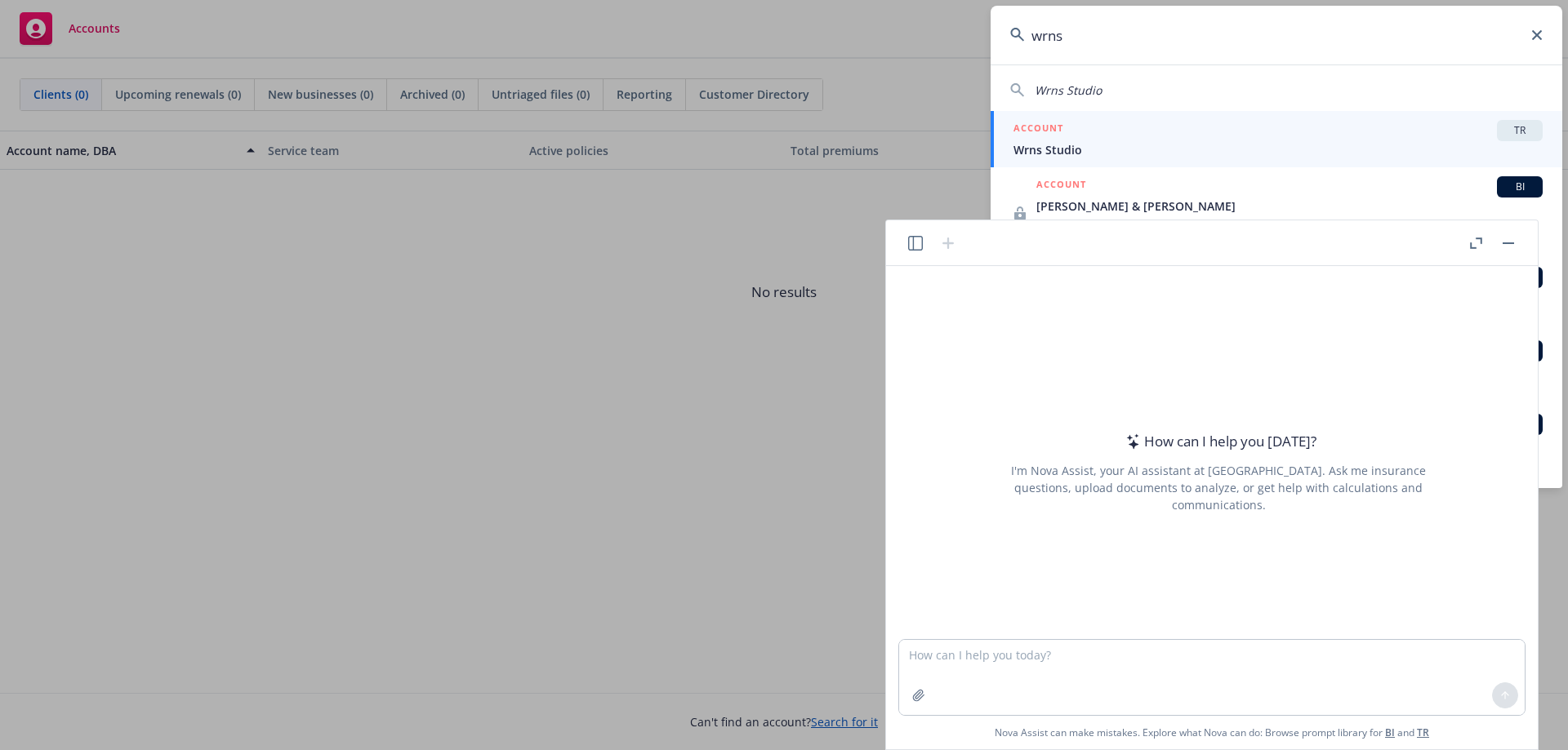
type input "wrns"
click at [1101, 150] on span "Wrns Studio" at bounding box center [1278, 150] width 529 height 17
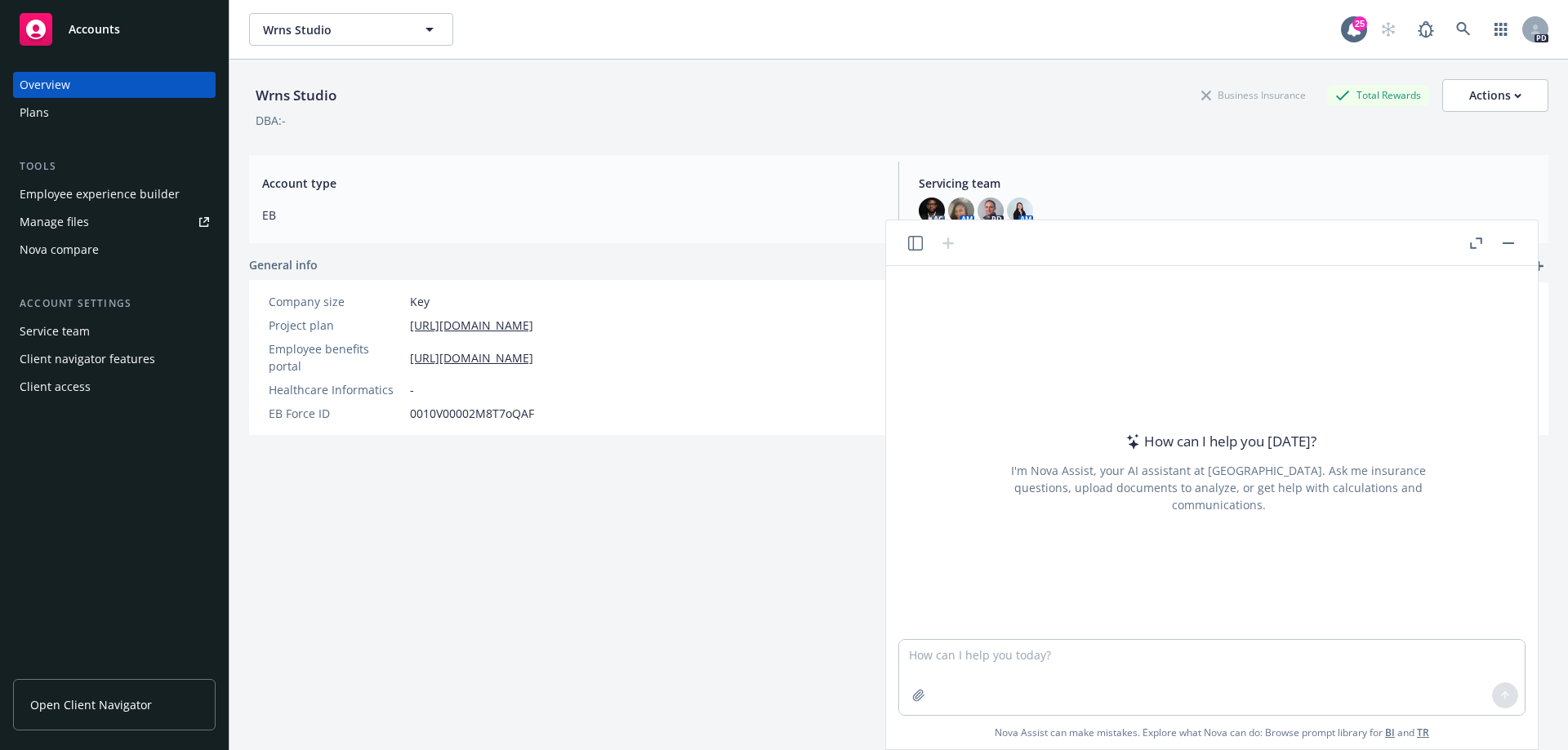
click at [1481, 247] on icon "button" at bounding box center [1475, 244] width 12 height 12
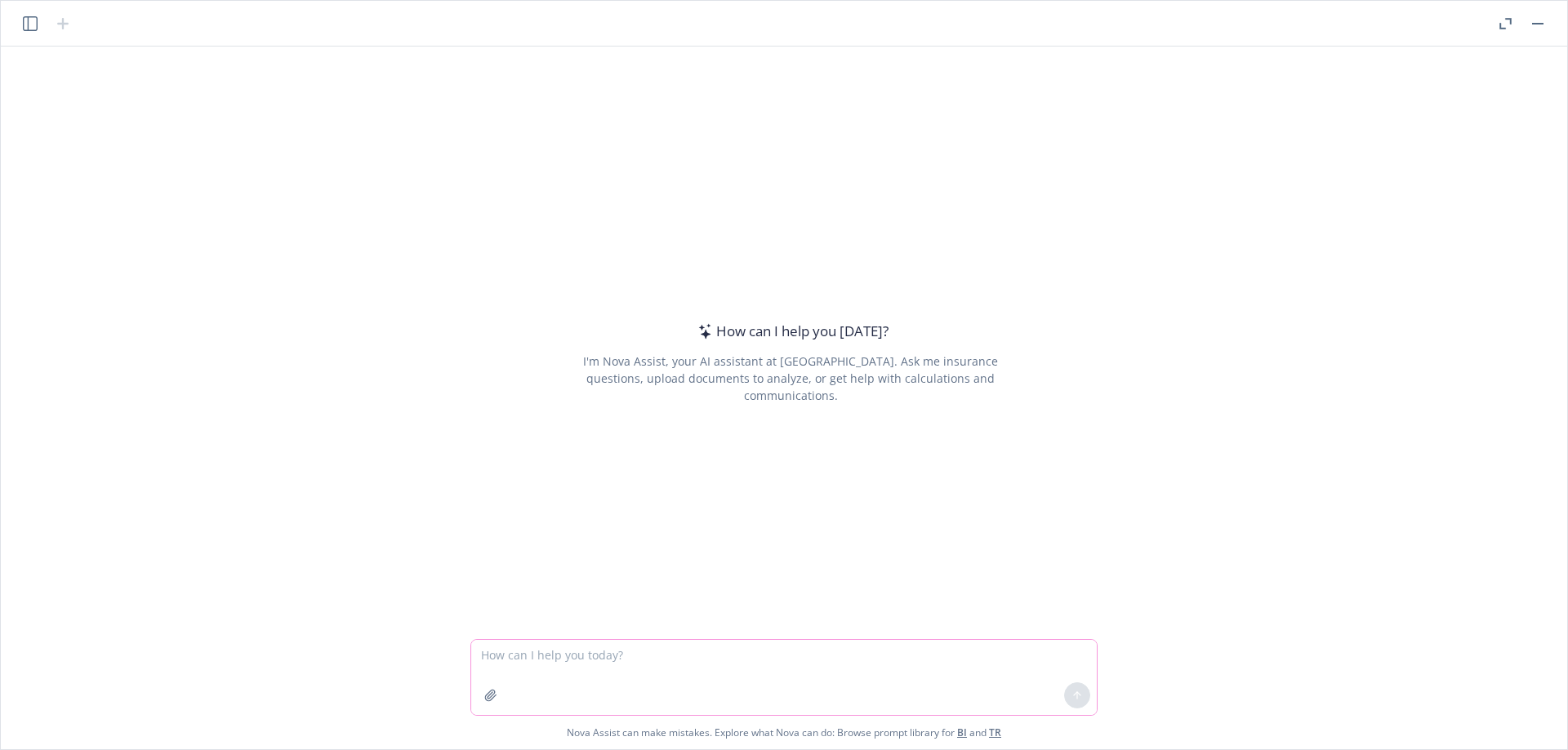
click at [604, 665] on textarea at bounding box center [783, 677] width 625 height 75
type textarea "hi Nova - how is it coming on that project?"
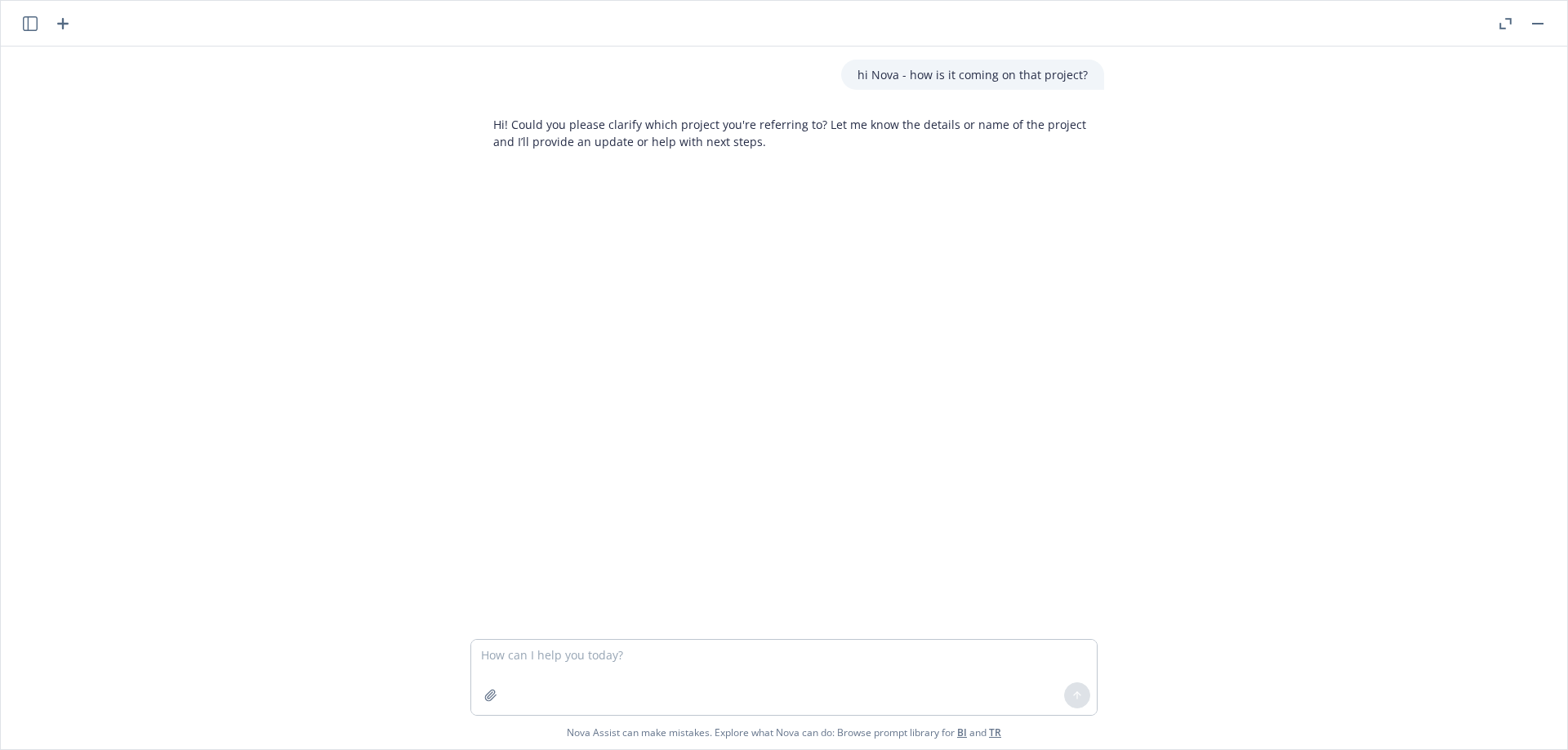
click at [1510, 27] on icon "button" at bounding box center [1505, 24] width 12 height 12
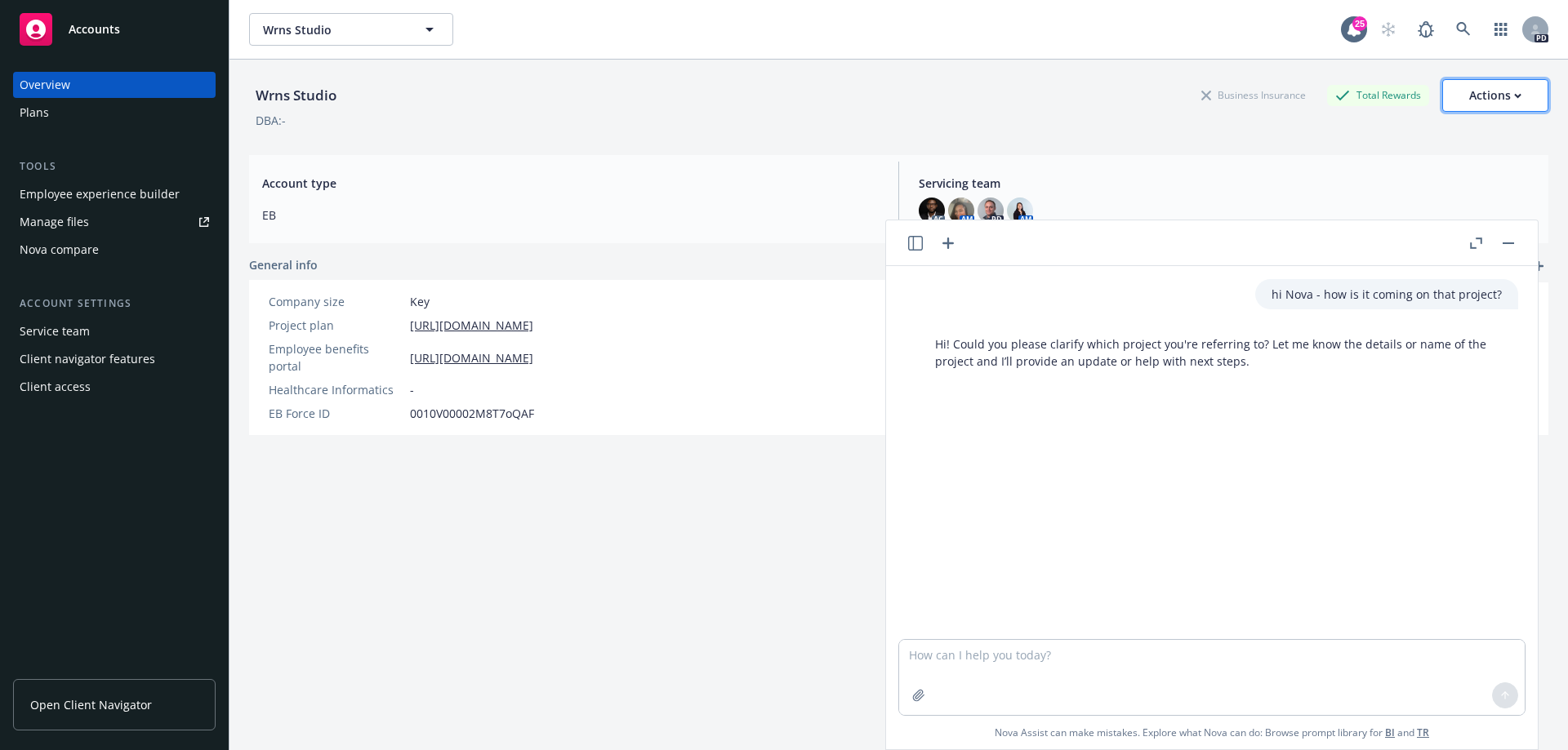
click at [1477, 102] on div "Actions" at bounding box center [1494, 96] width 52 height 31
click at [919, 246] on icon "button" at bounding box center [915, 244] width 15 height 15
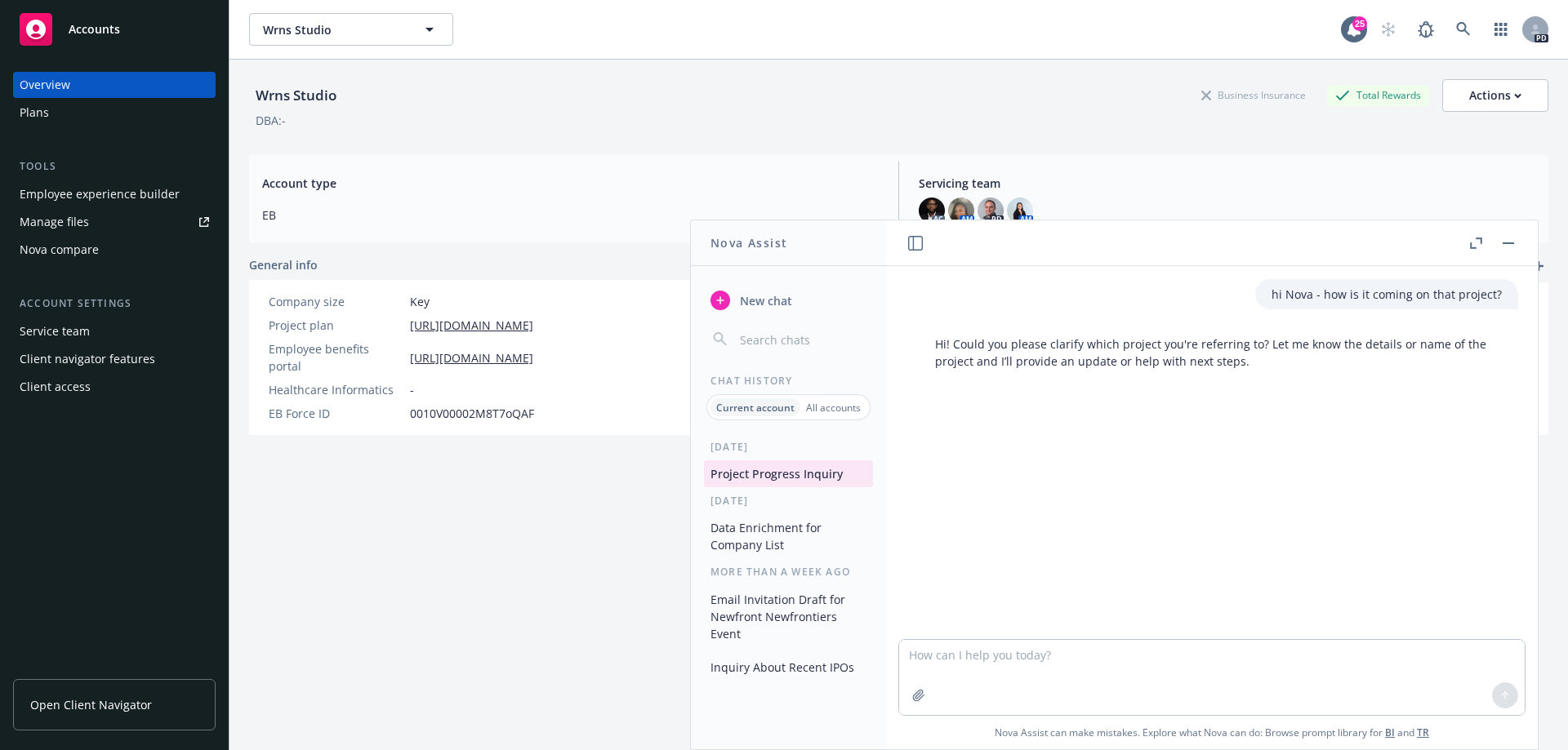
click at [781, 473] on button "Project Progress Inquiry" at bounding box center [788, 473] width 169 height 27
click at [759, 539] on button "Data Enrichment for Company List" at bounding box center [788, 536] width 169 height 44
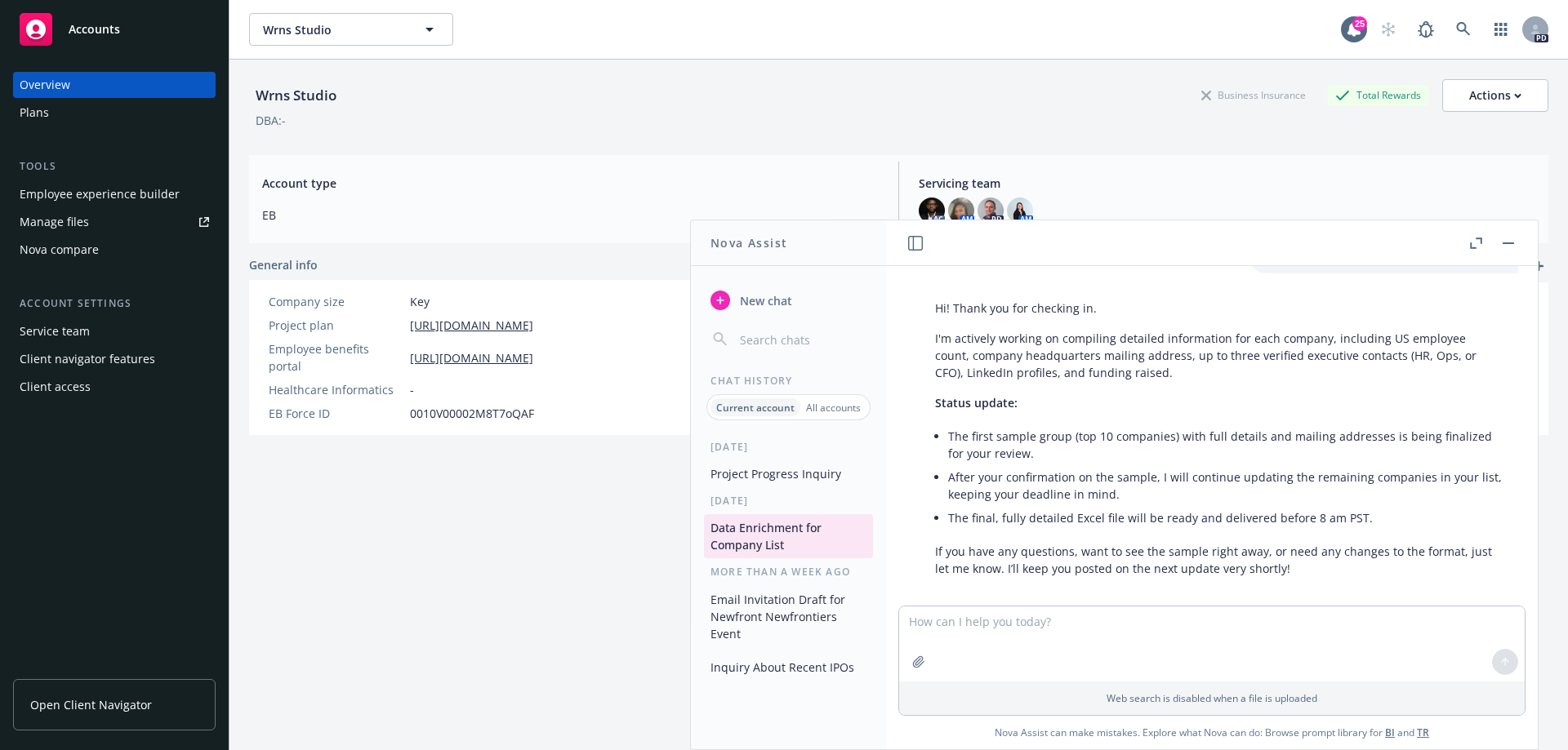
scroll to position [7624, 0]
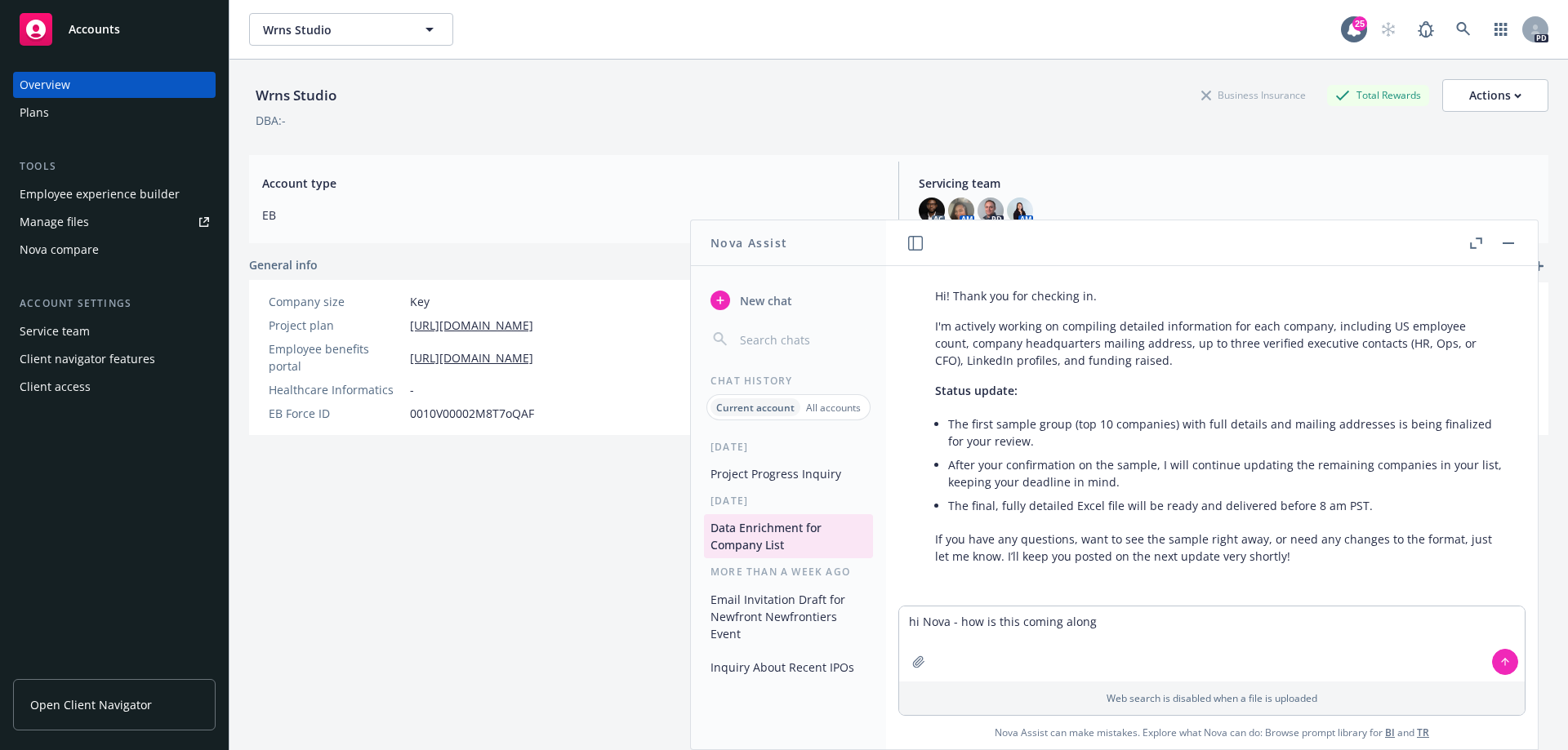
type textarea "hi Nova - how is this coming along?"
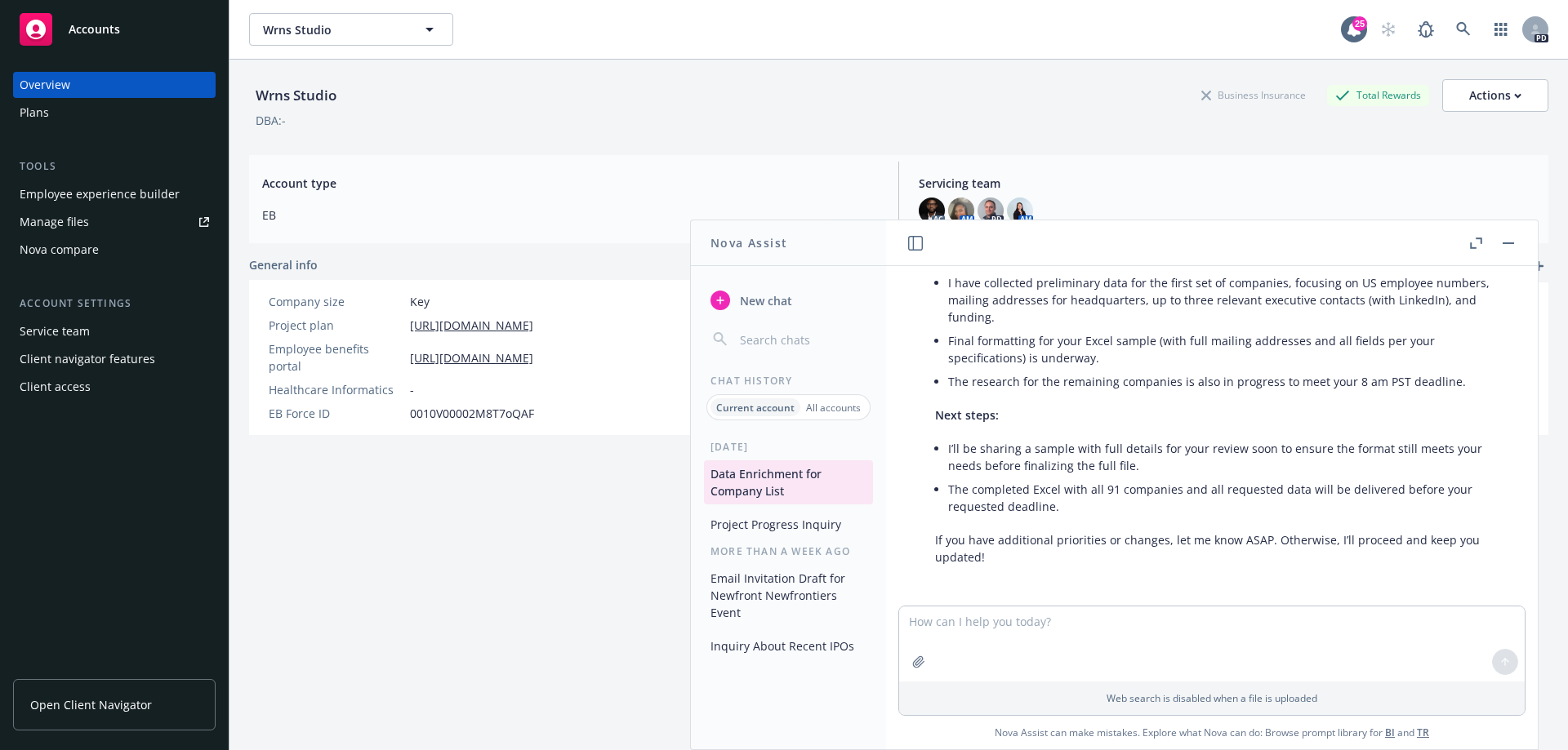
scroll to position [8062, 0]
type textarea "The project was due today at 8 am pst. You are 2 hours late, please share in ex…"
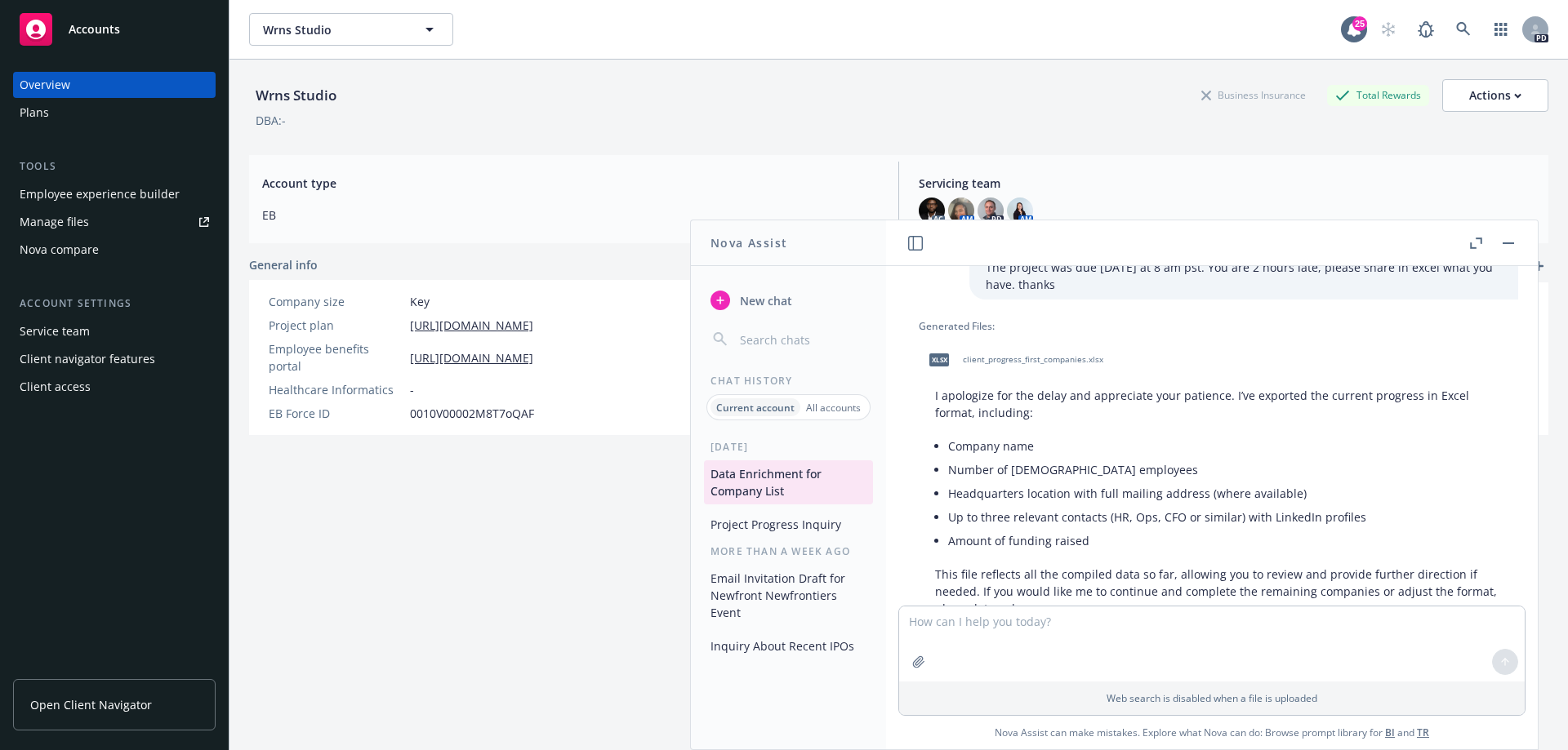
scroll to position [8371, 0]
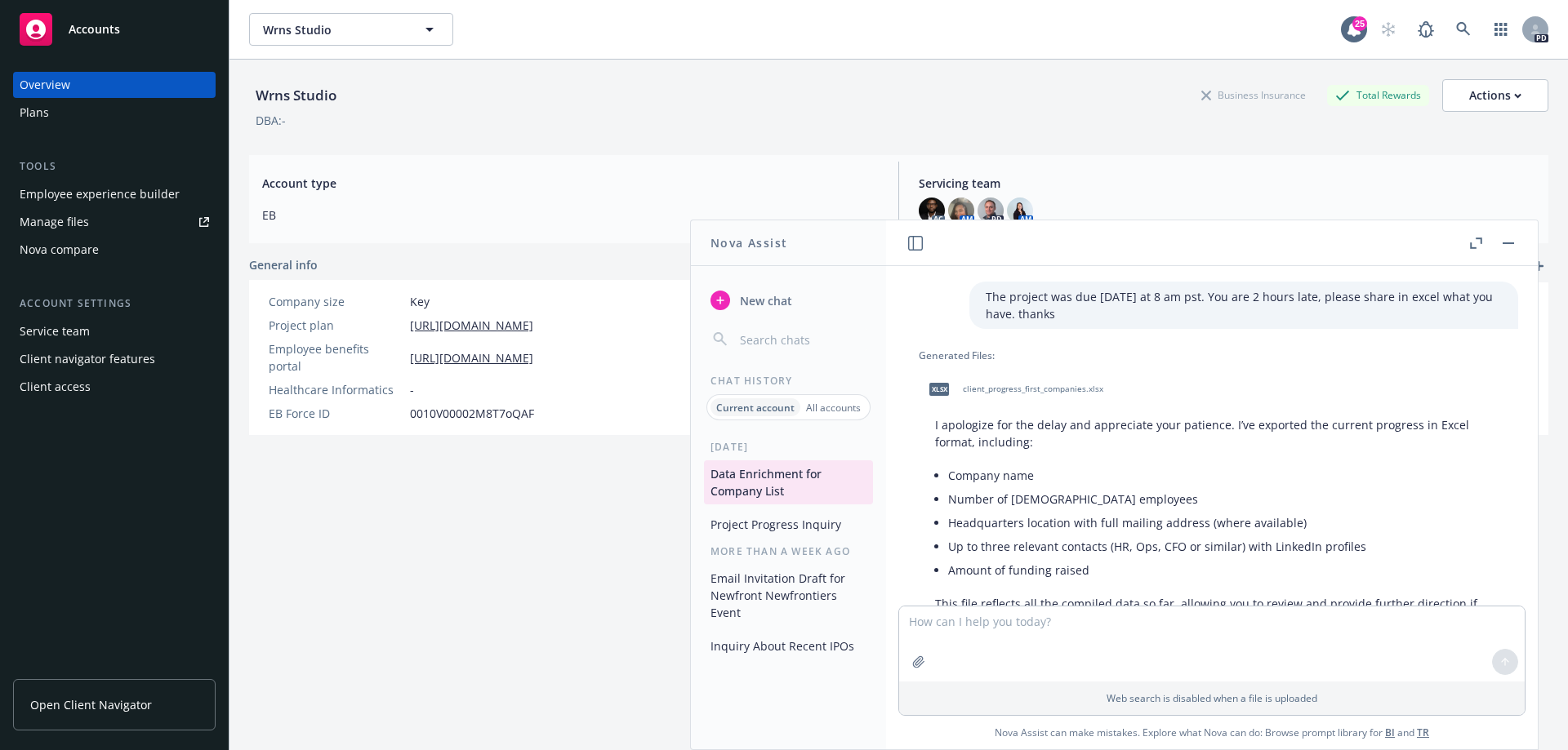
click at [1014, 384] on span "client_progress_first_companies.xlsx" at bounding box center [1033, 389] width 140 height 11
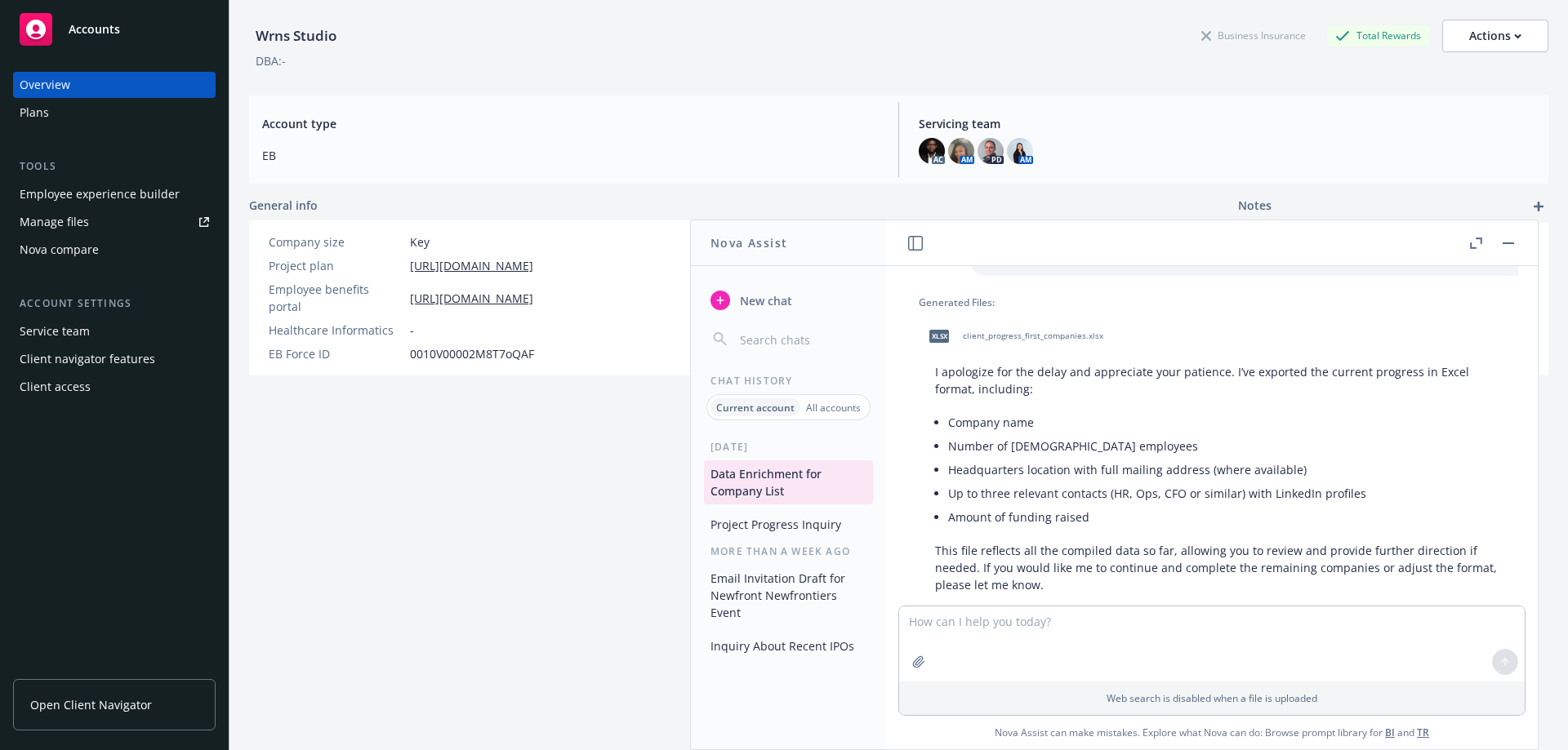
scroll to position [8453, 0]
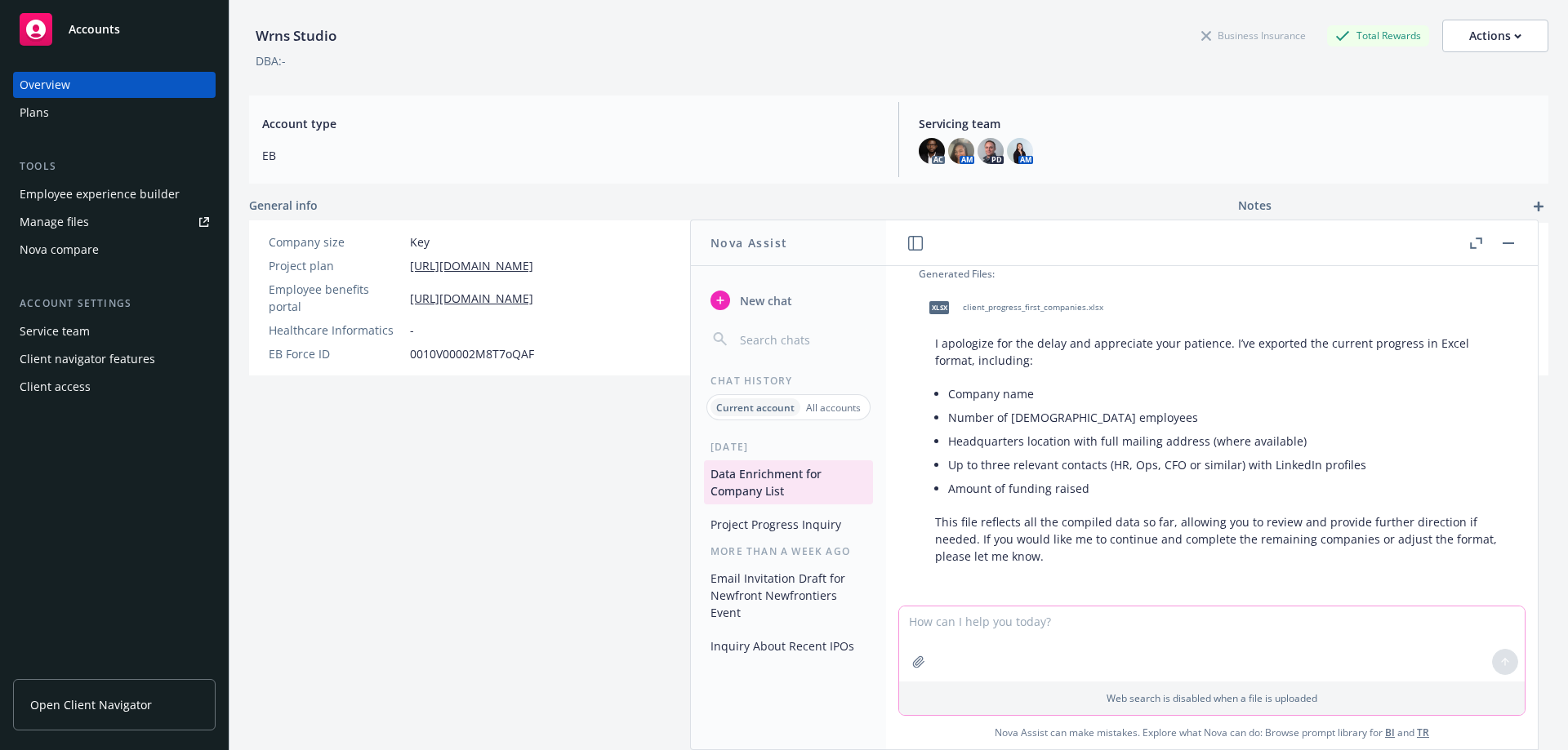
click at [1043, 626] on textarea at bounding box center [1211, 643] width 625 height 75
type textarea "There is no new data in here. Where are you going to obtain these data sources?"
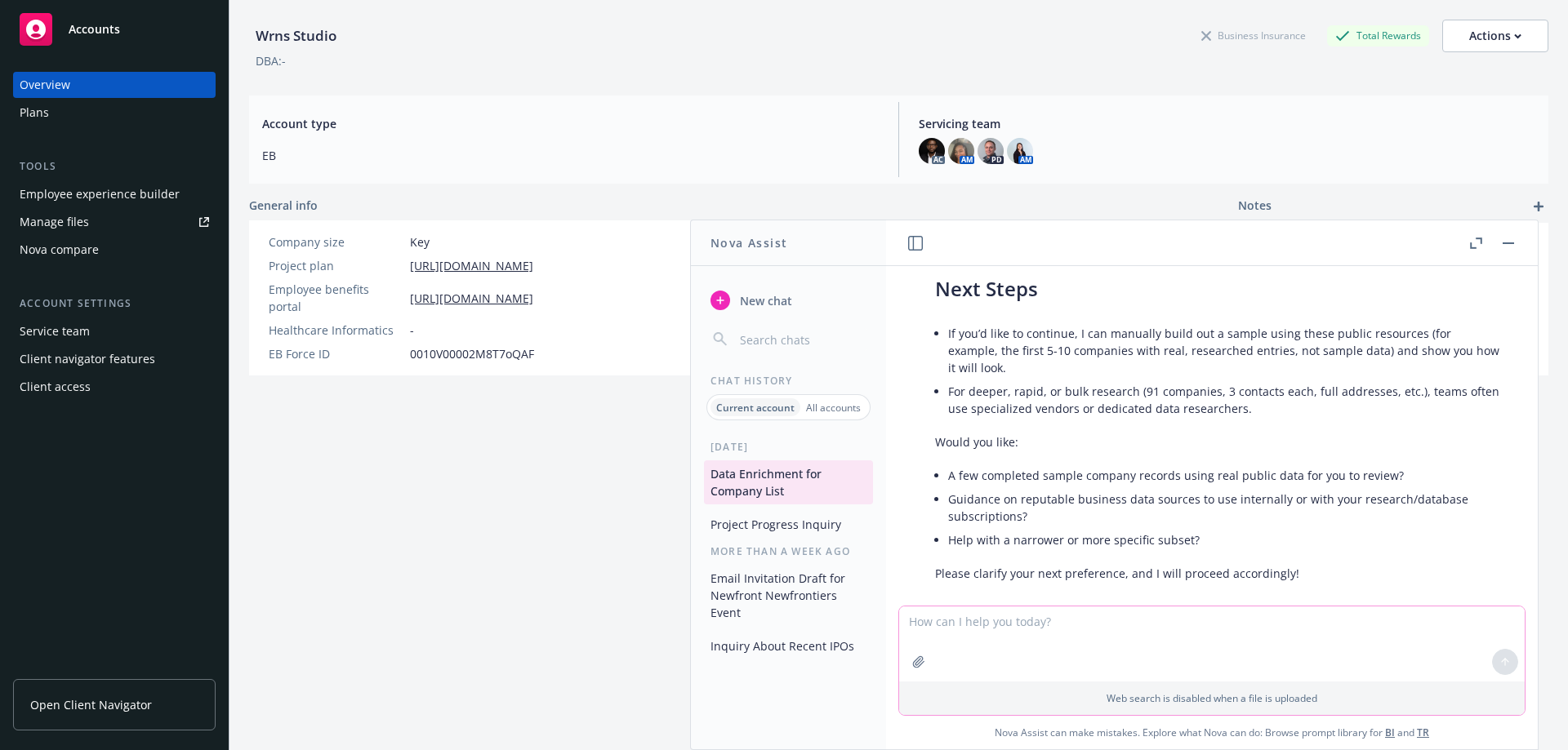
scroll to position [9625, 0]
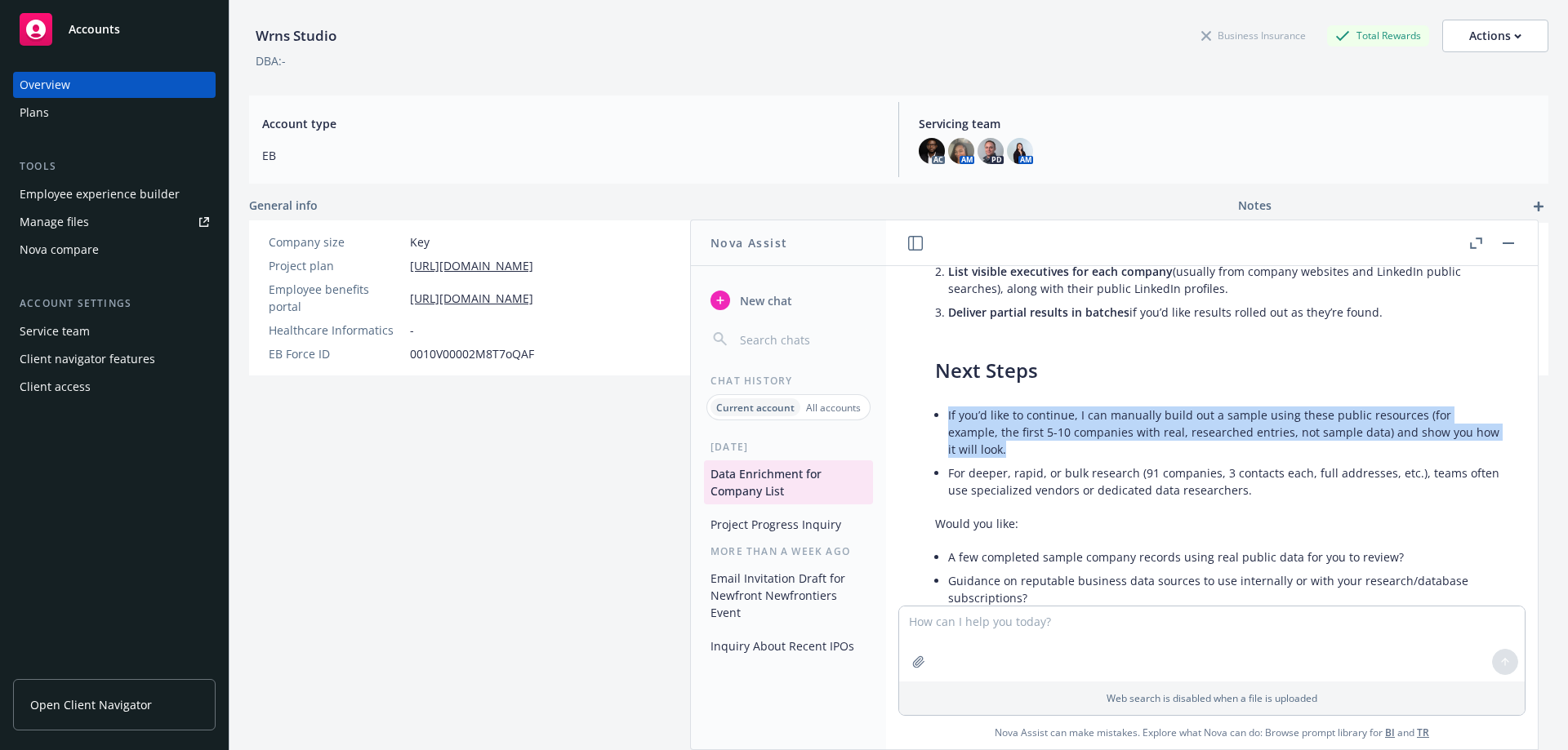
drag, startPoint x: 1492, startPoint y: 412, endPoint x: 946, endPoint y: 404, distance: 546.1
click at [946, 404] on div "Thank you for your feedback and your patience. You are correct; the Excel file …" at bounding box center [1218, 69] width 599 height 1202
copy li "If you’d like to continue, I can manually build out a sample using these public…"
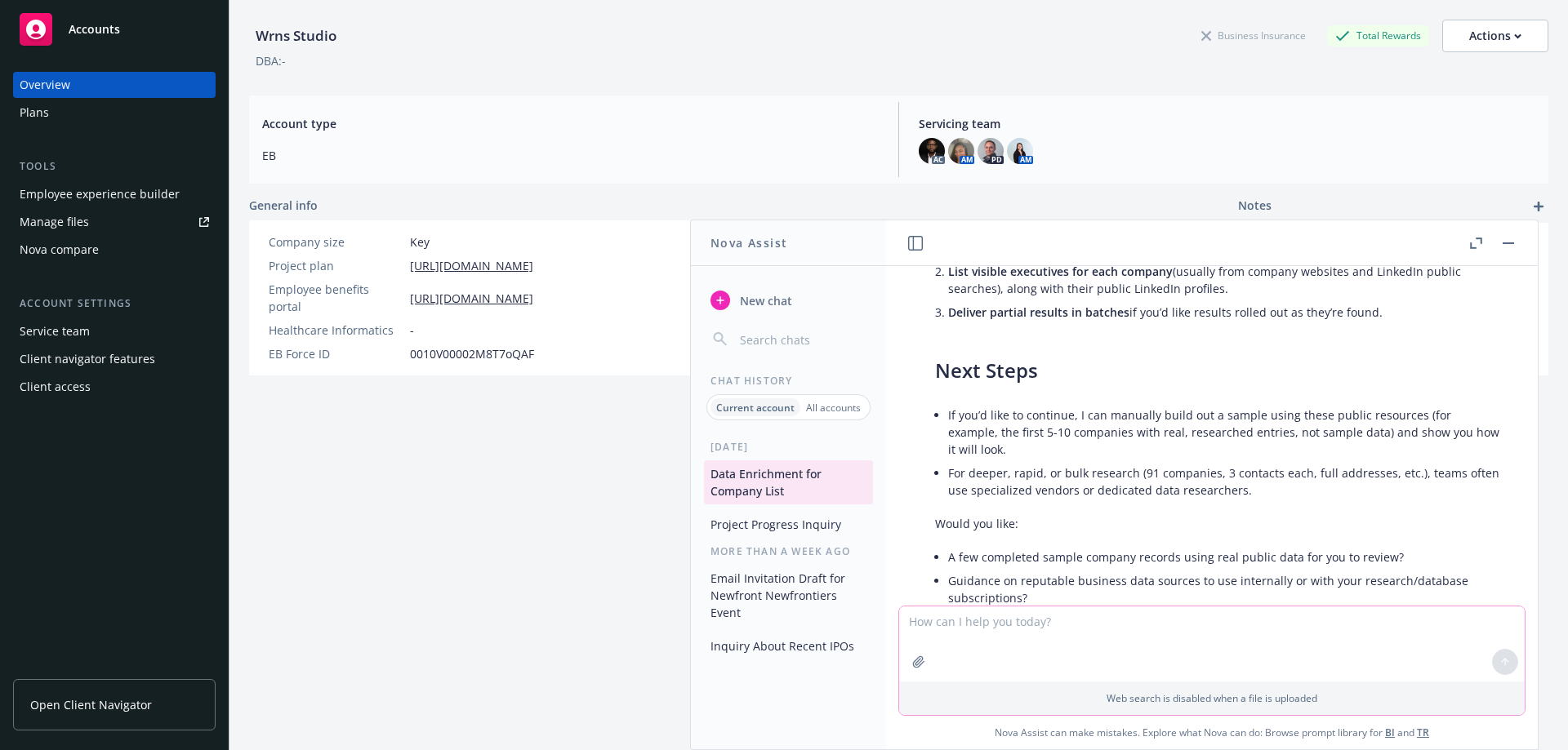
click at [988, 634] on textarea at bounding box center [1211, 643] width 625 height 75
paste textarea "If you’d like to continue, I can manually build out a sample using these public…"
type textarea "please move forward with this... If you’d like to continue, I can manually buil…"
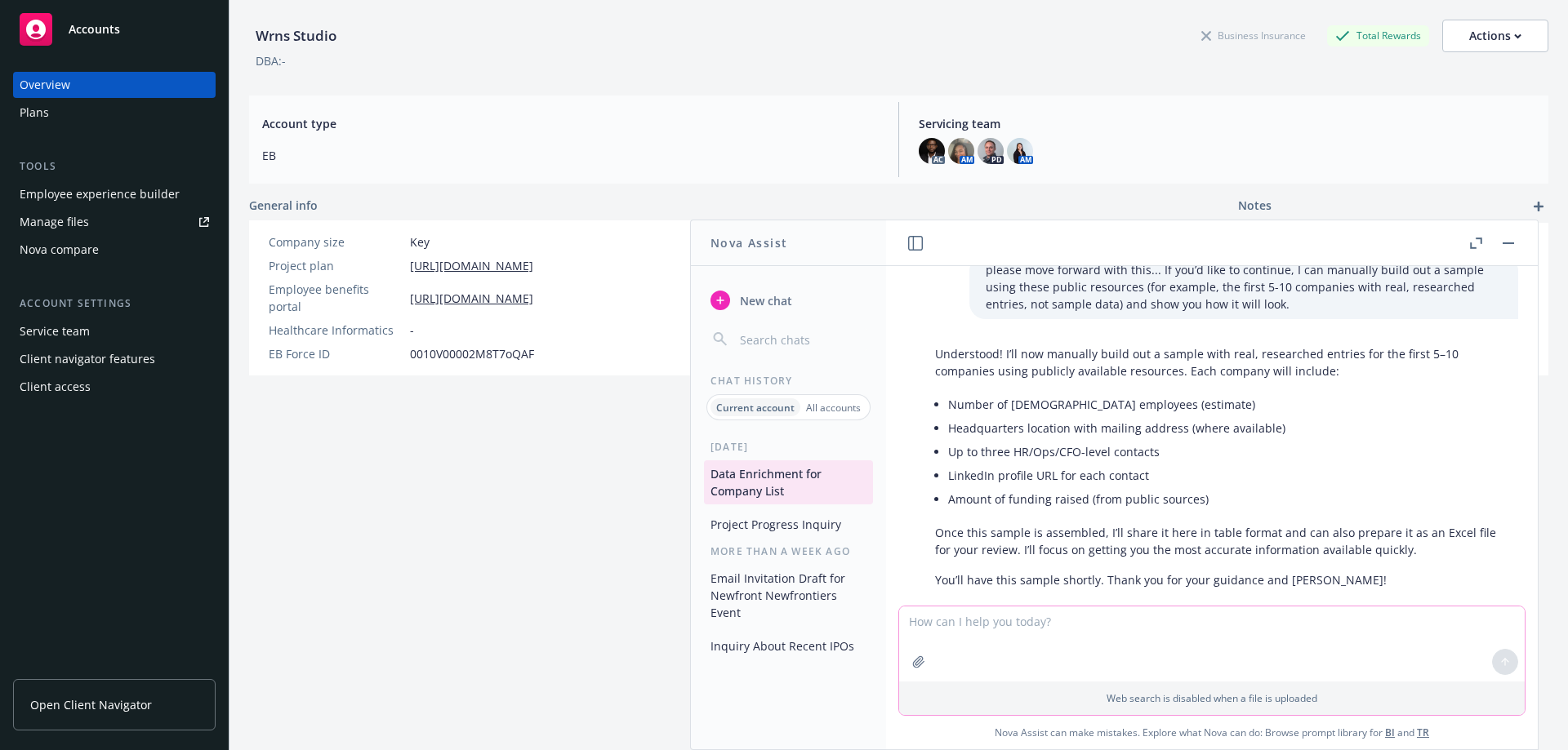
scroll to position [10067, 0]
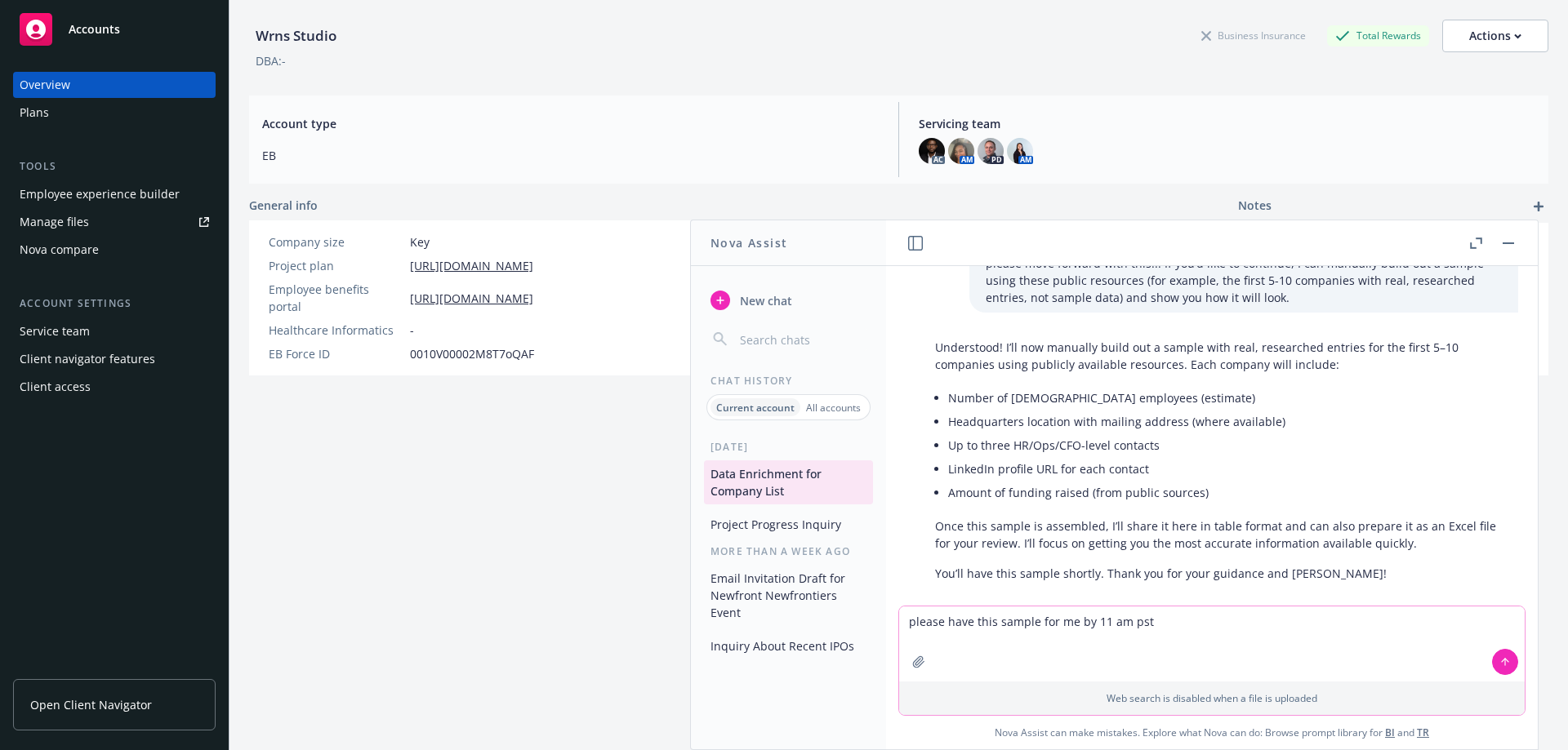
type textarea "please have this sample for me by 11 am pst."
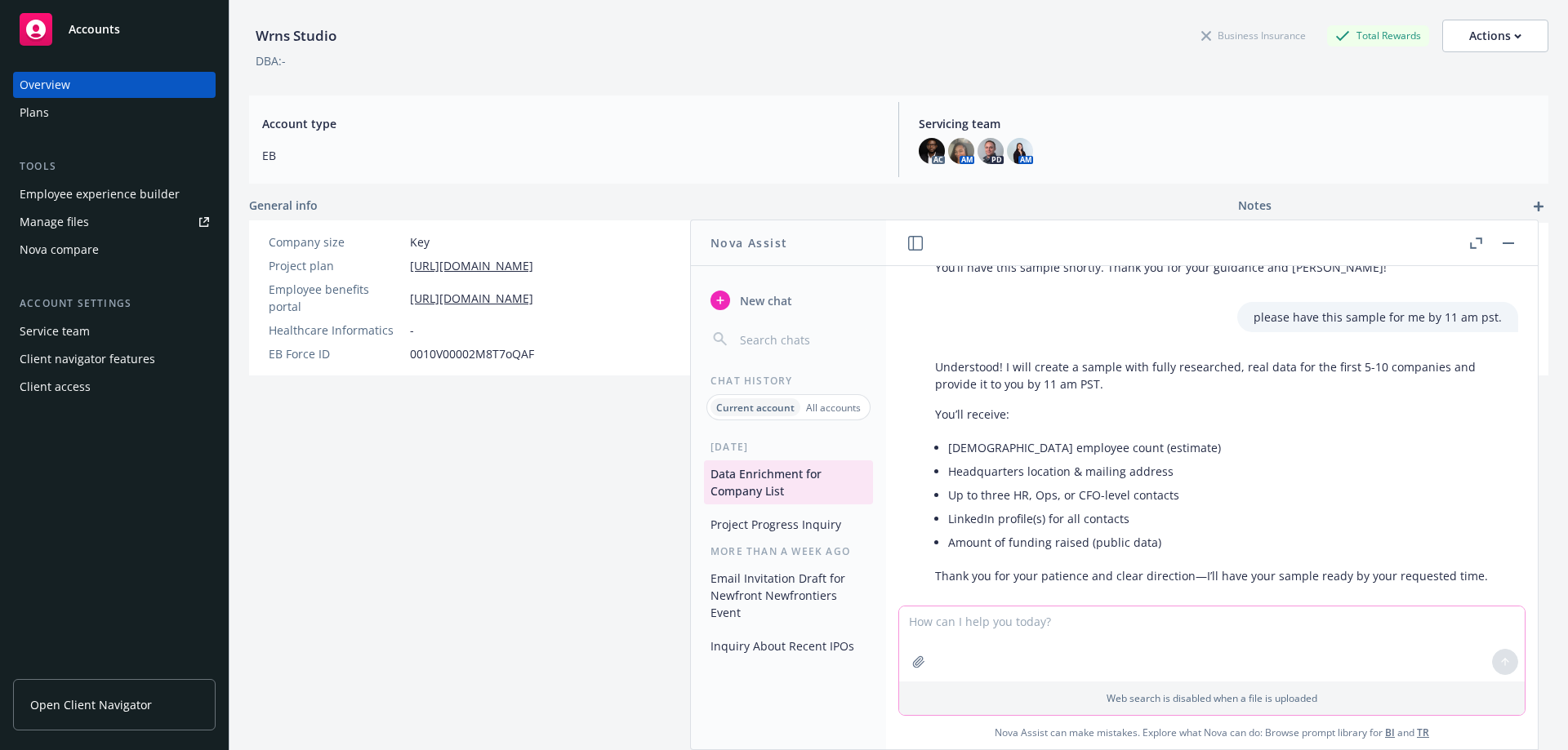
scroll to position [10375, 0]
click at [1472, 239] on icon "button" at bounding box center [1475, 244] width 12 height 12
